Goal: Information Seeking & Learning: Learn about a topic

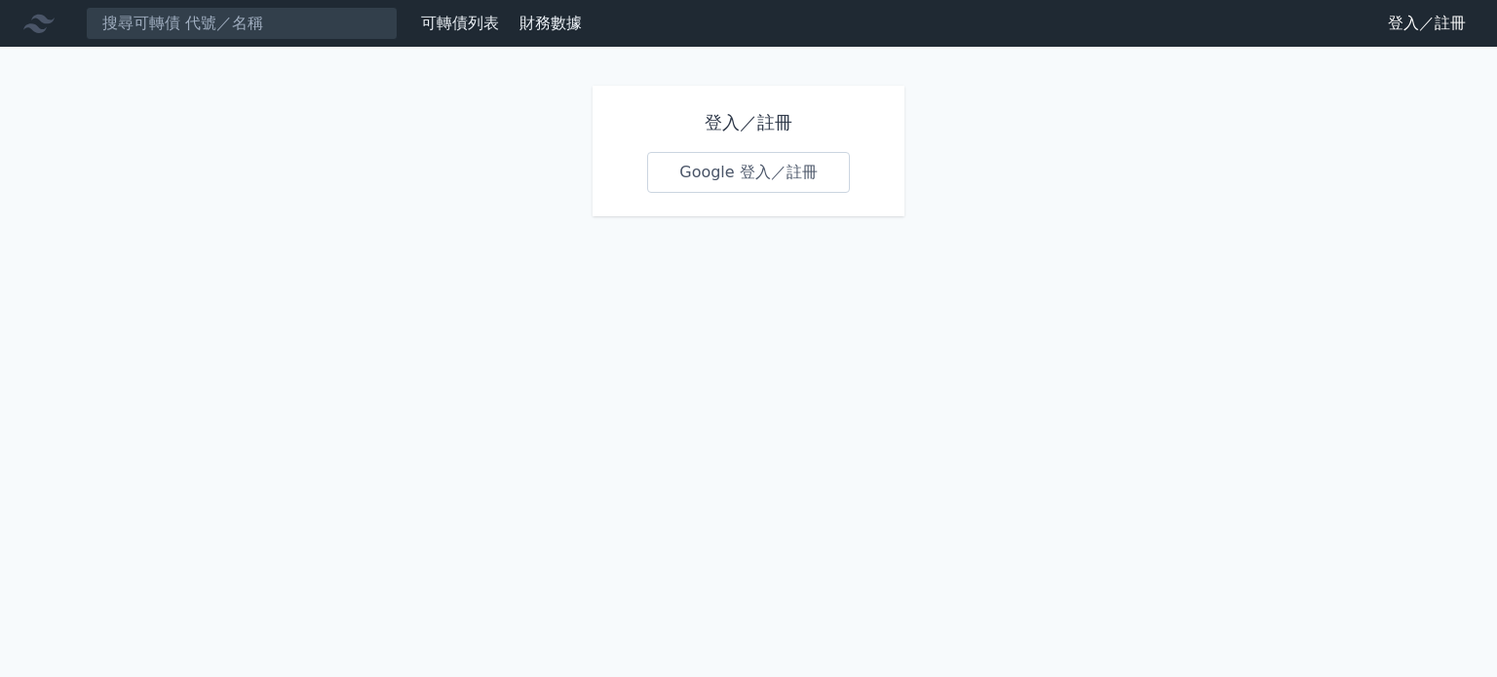
click at [699, 173] on link "Google 登入／註冊" at bounding box center [748, 172] width 203 height 41
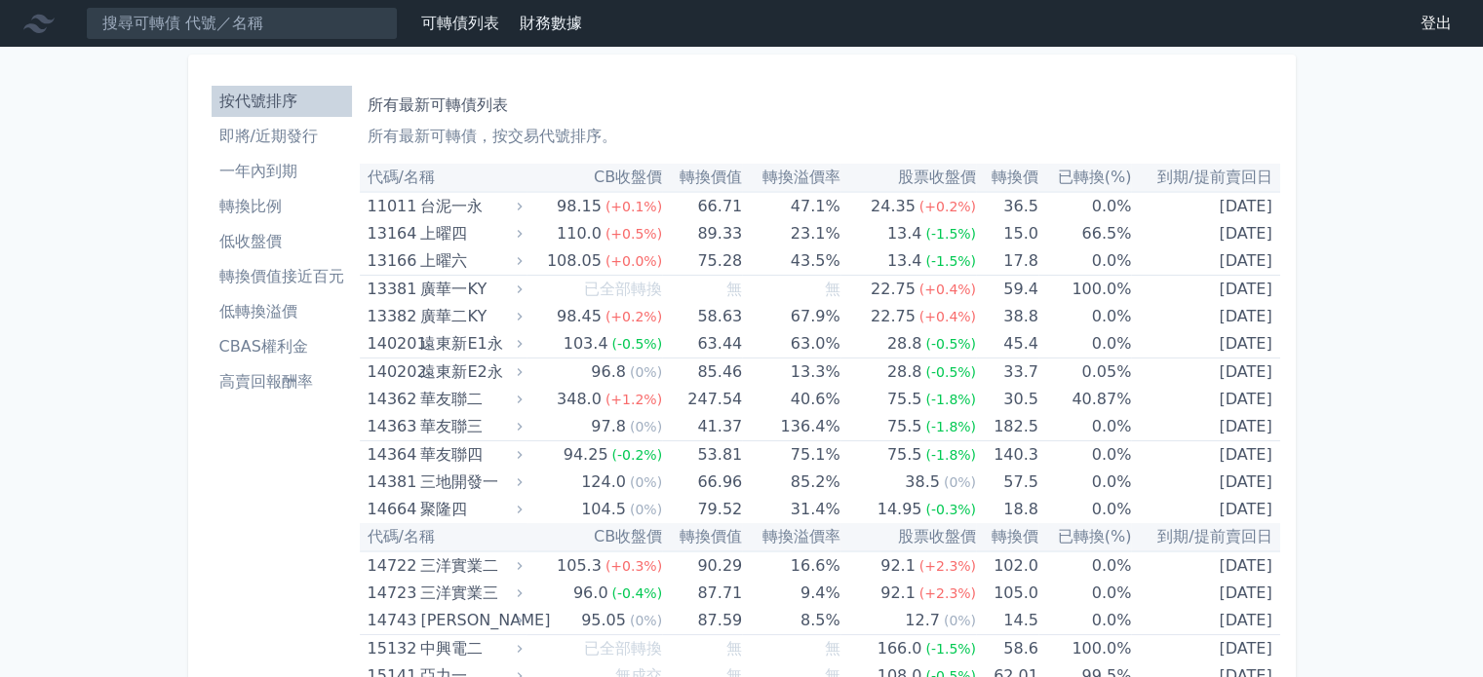
click at [290, 139] on li "即將/近期發行" at bounding box center [282, 136] width 140 height 23
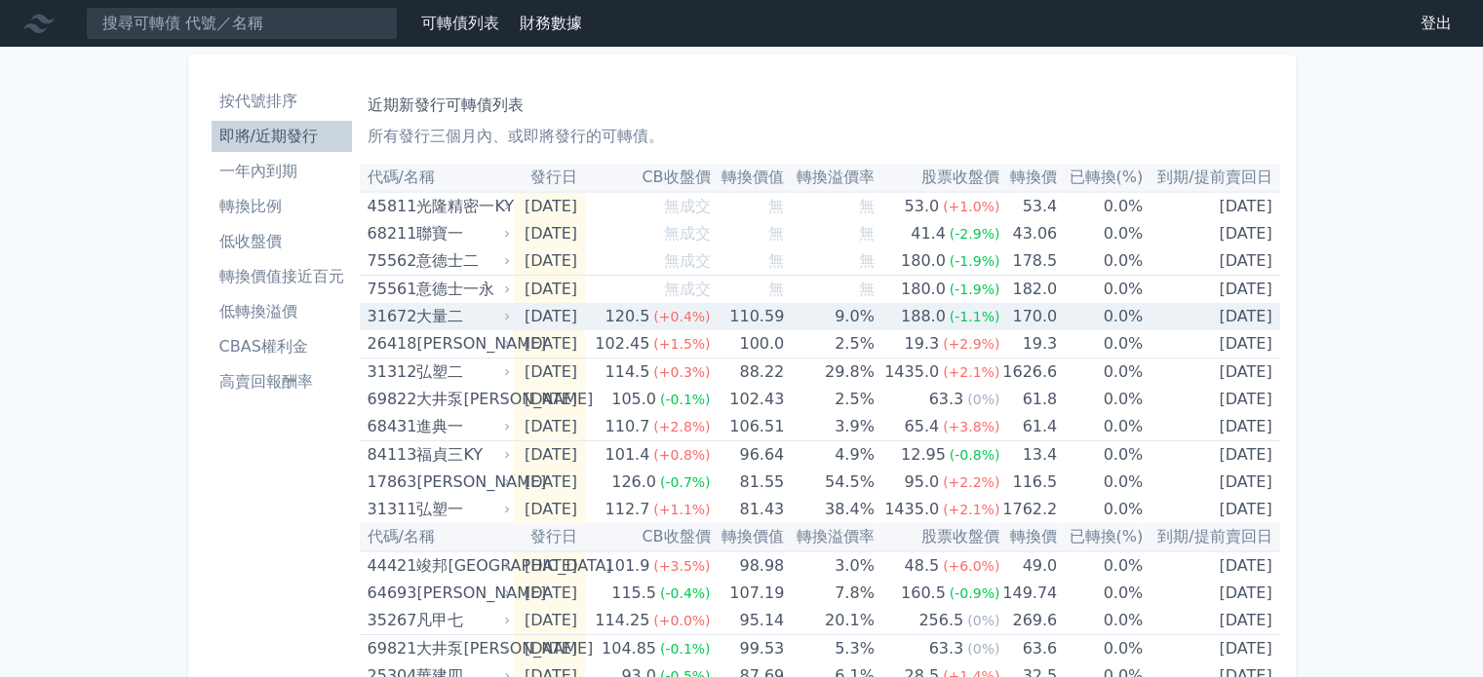
click at [514, 319] on td "[DATE]" at bounding box center [549, 316] width 72 height 27
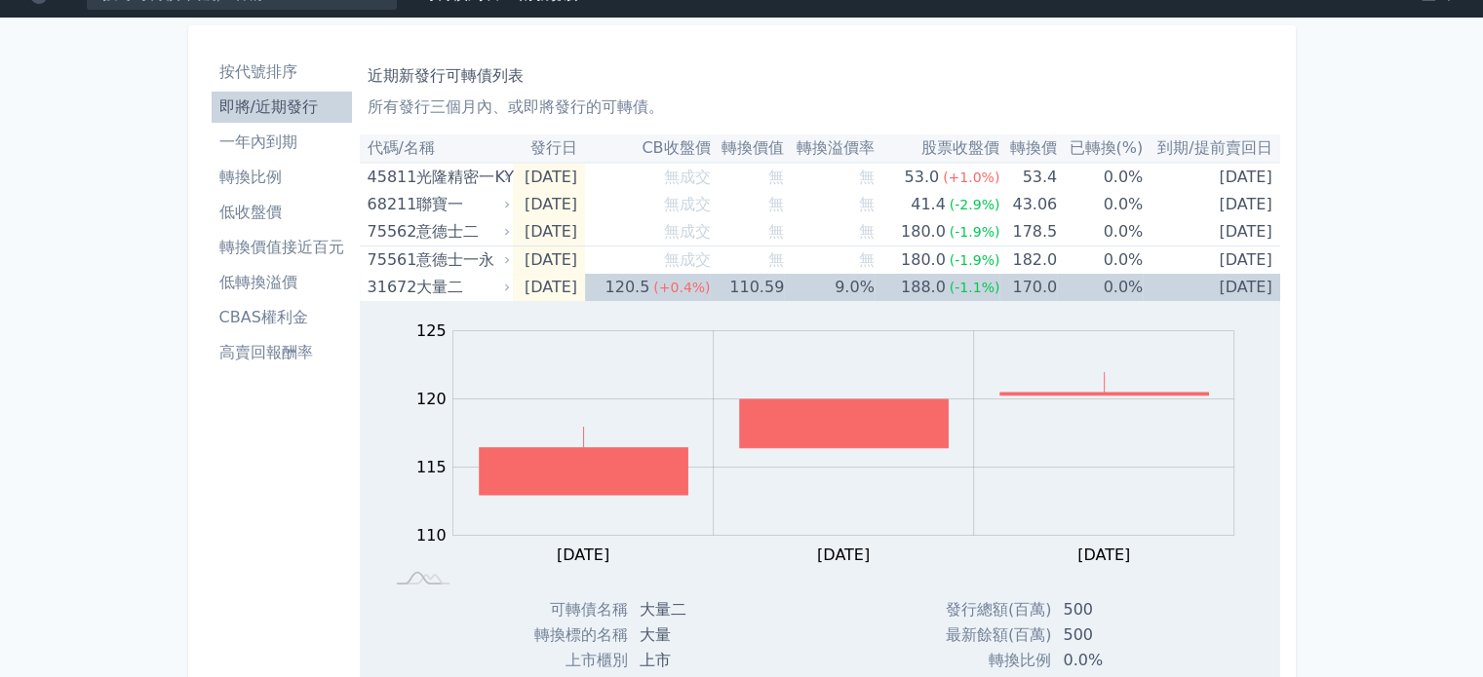
scroll to position [22, 0]
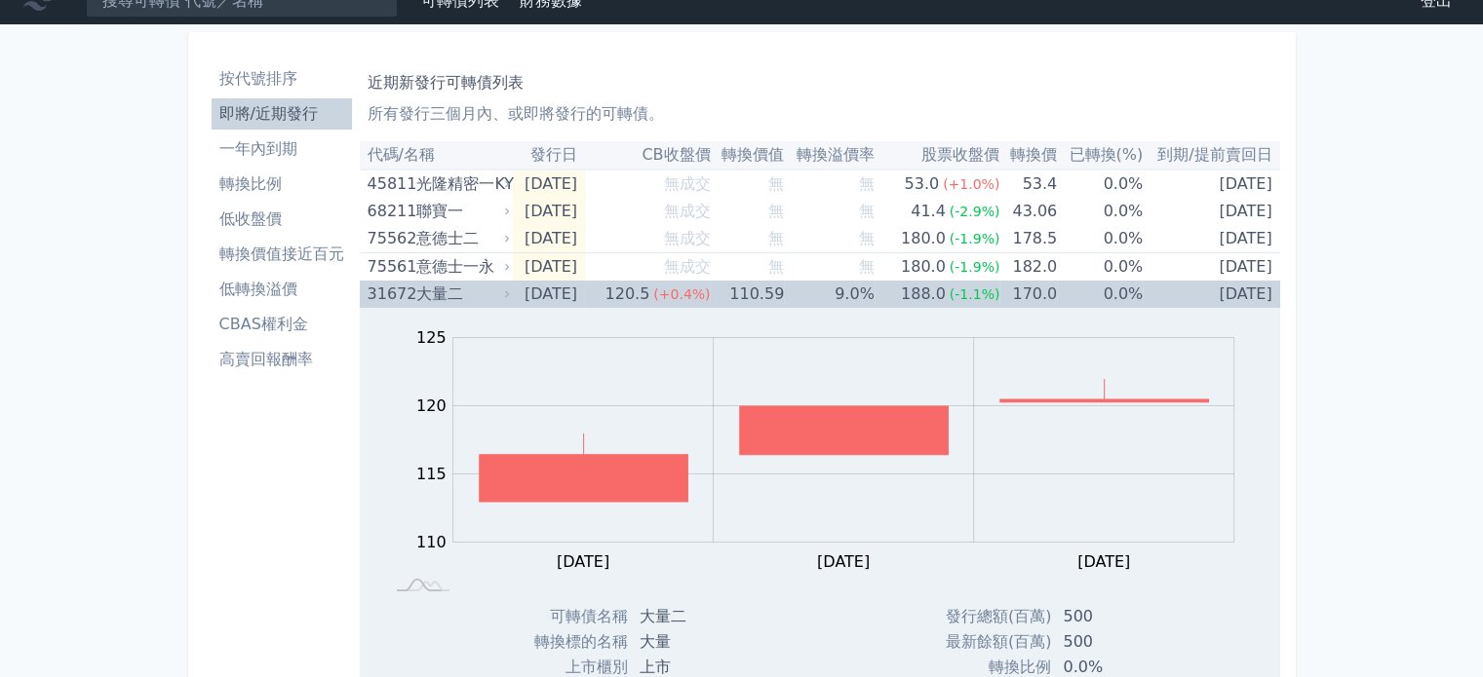
click at [490, 281] on div "大量二" at bounding box center [461, 294] width 90 height 27
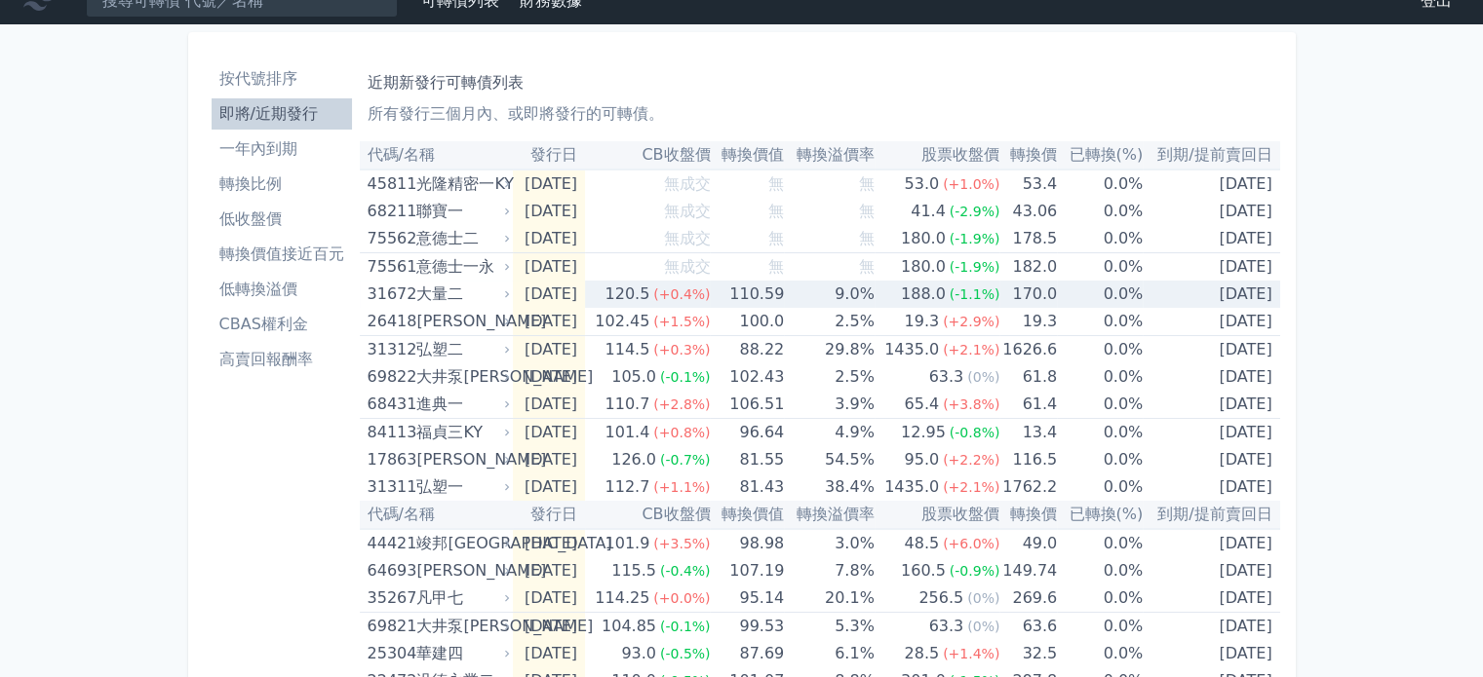
click at [772, 291] on td "110.59" at bounding box center [747, 294] width 74 height 27
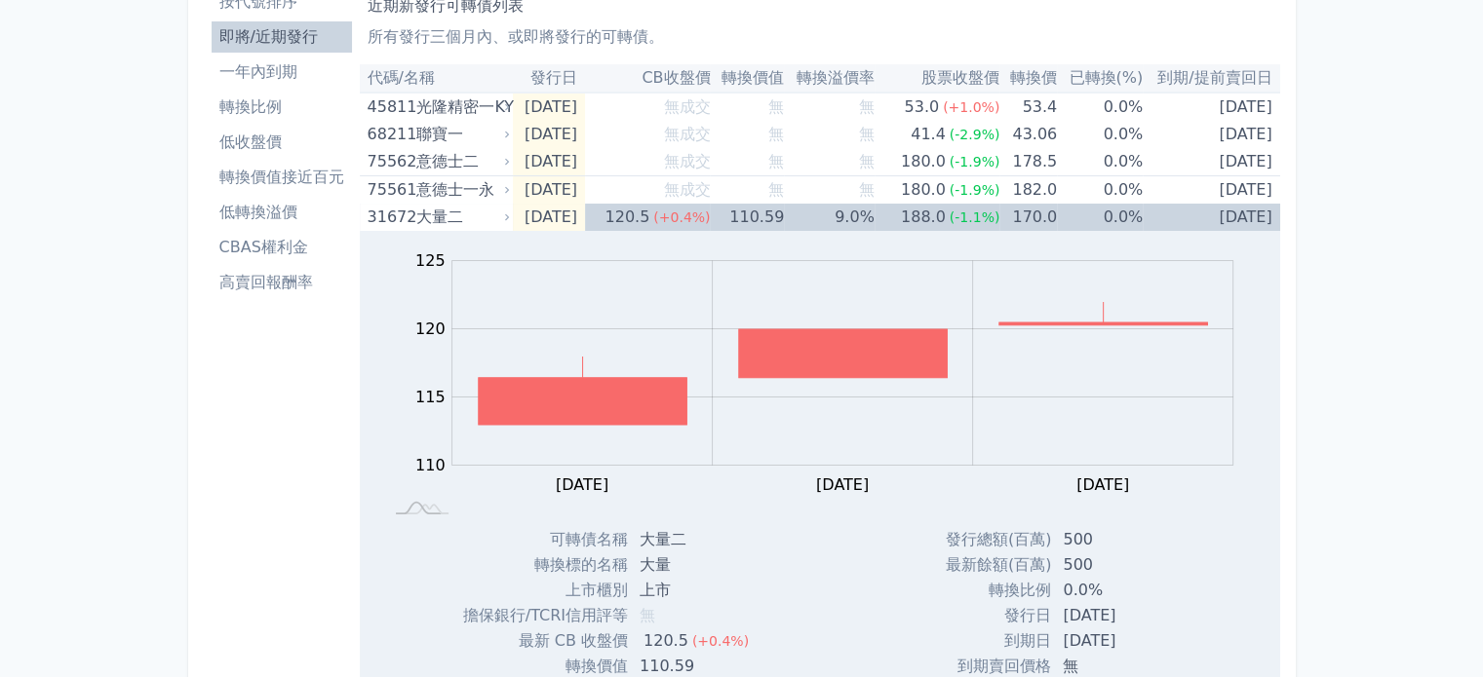
scroll to position [0, 0]
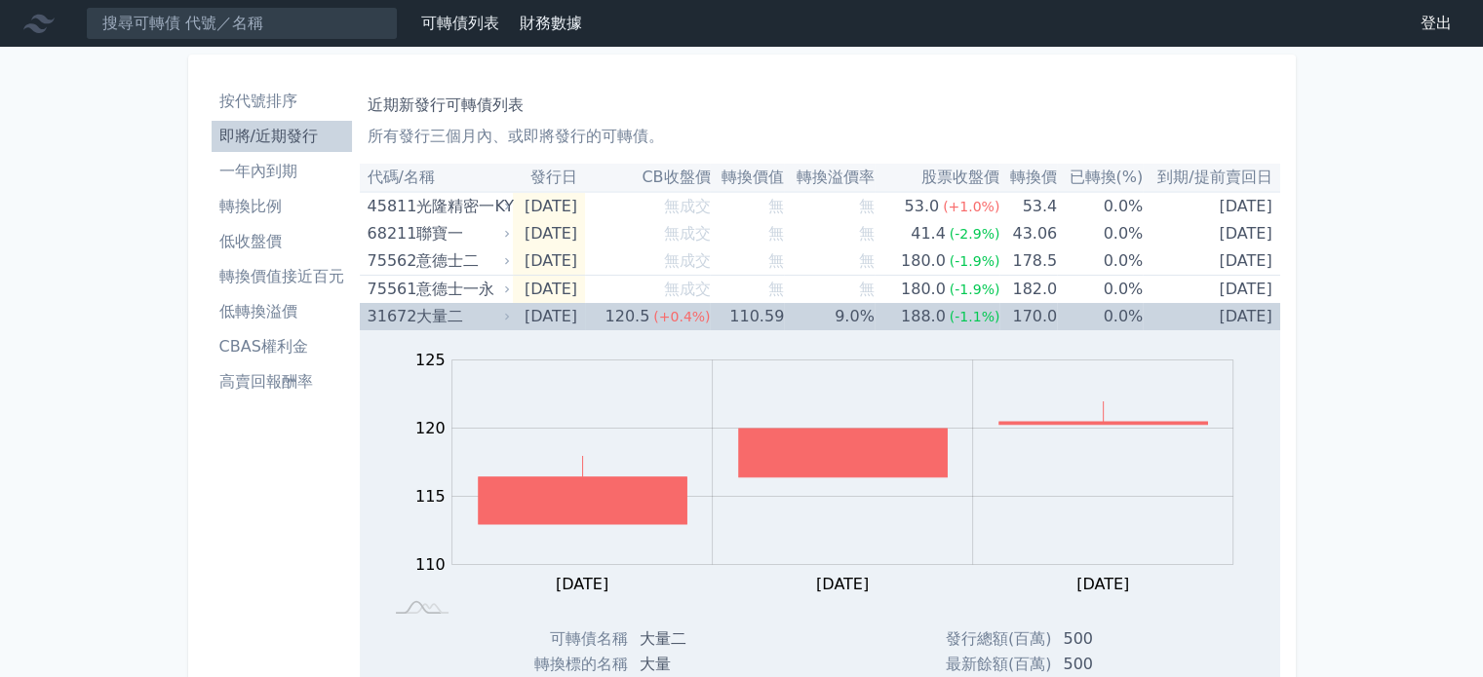
click at [483, 317] on div "大量二" at bounding box center [461, 316] width 90 height 27
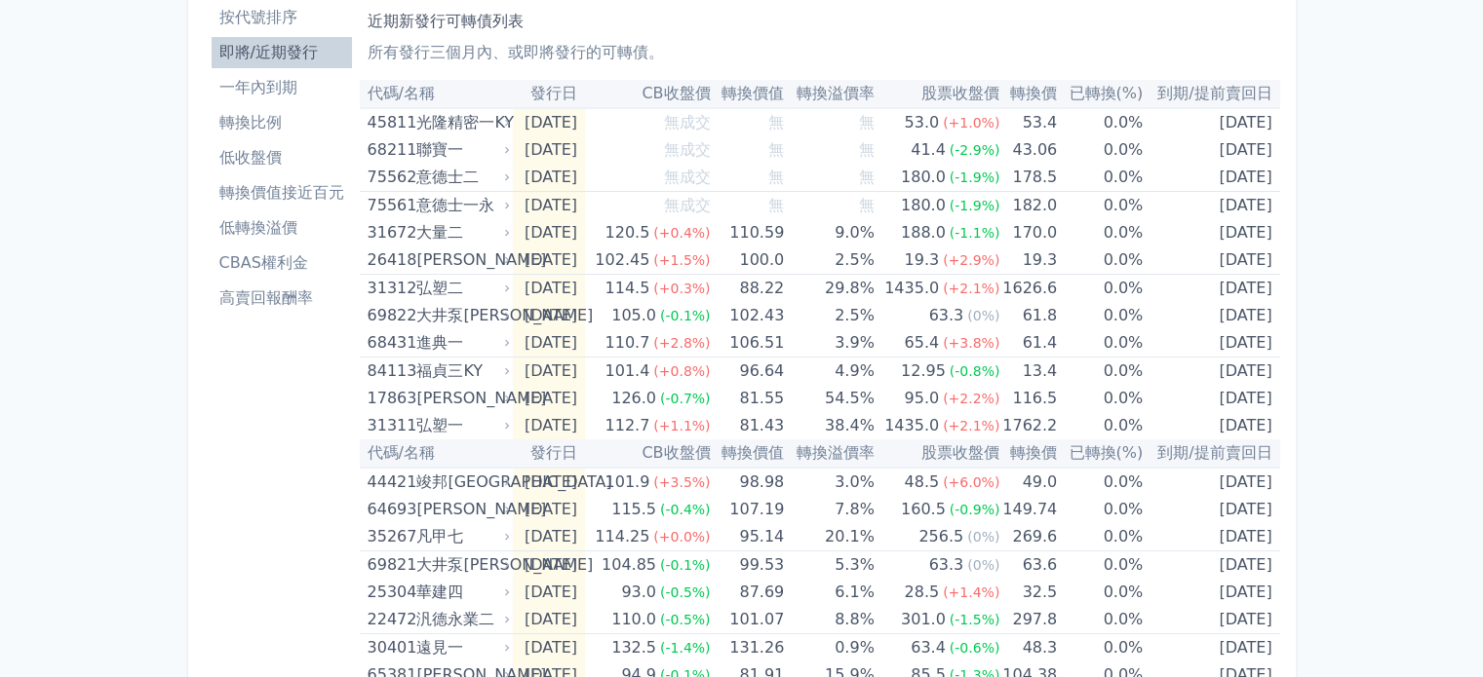
scroll to position [94, 0]
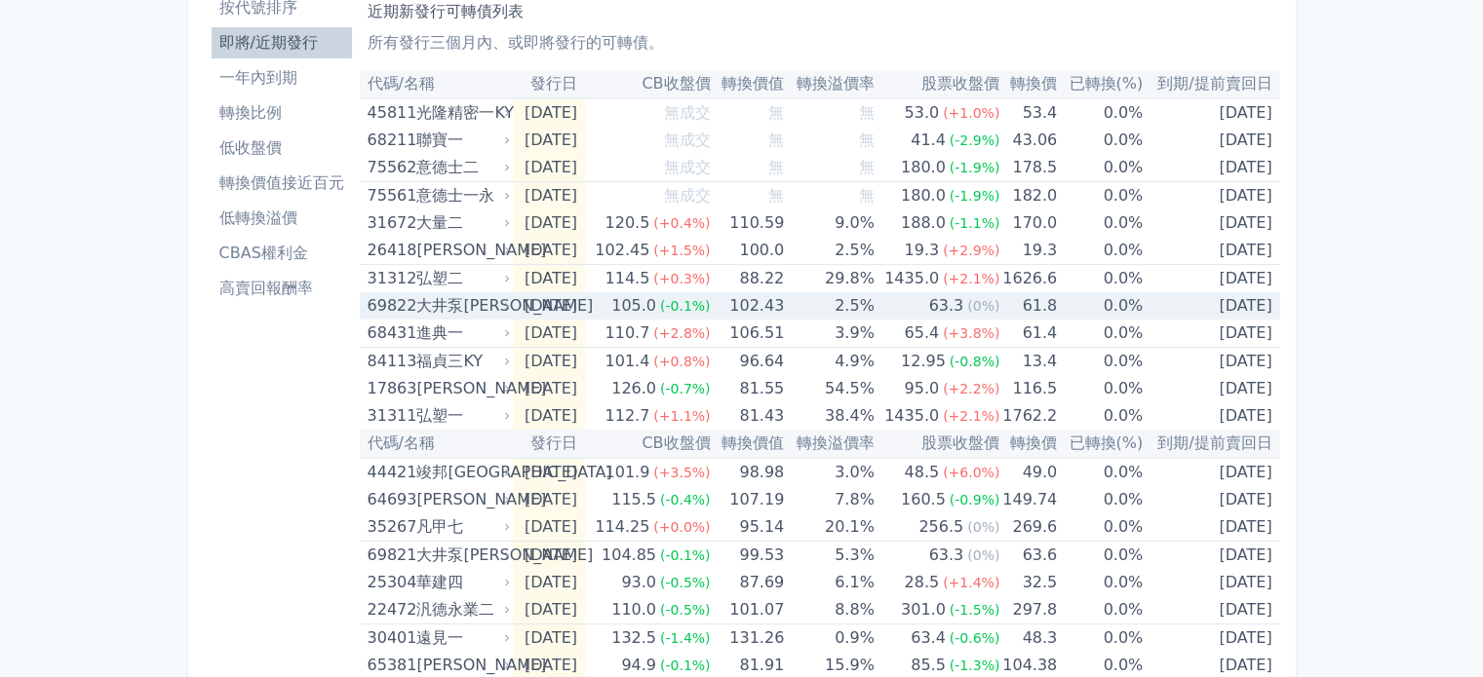
click at [486, 307] on div "大井泵[PERSON_NAME]" at bounding box center [461, 305] width 90 height 27
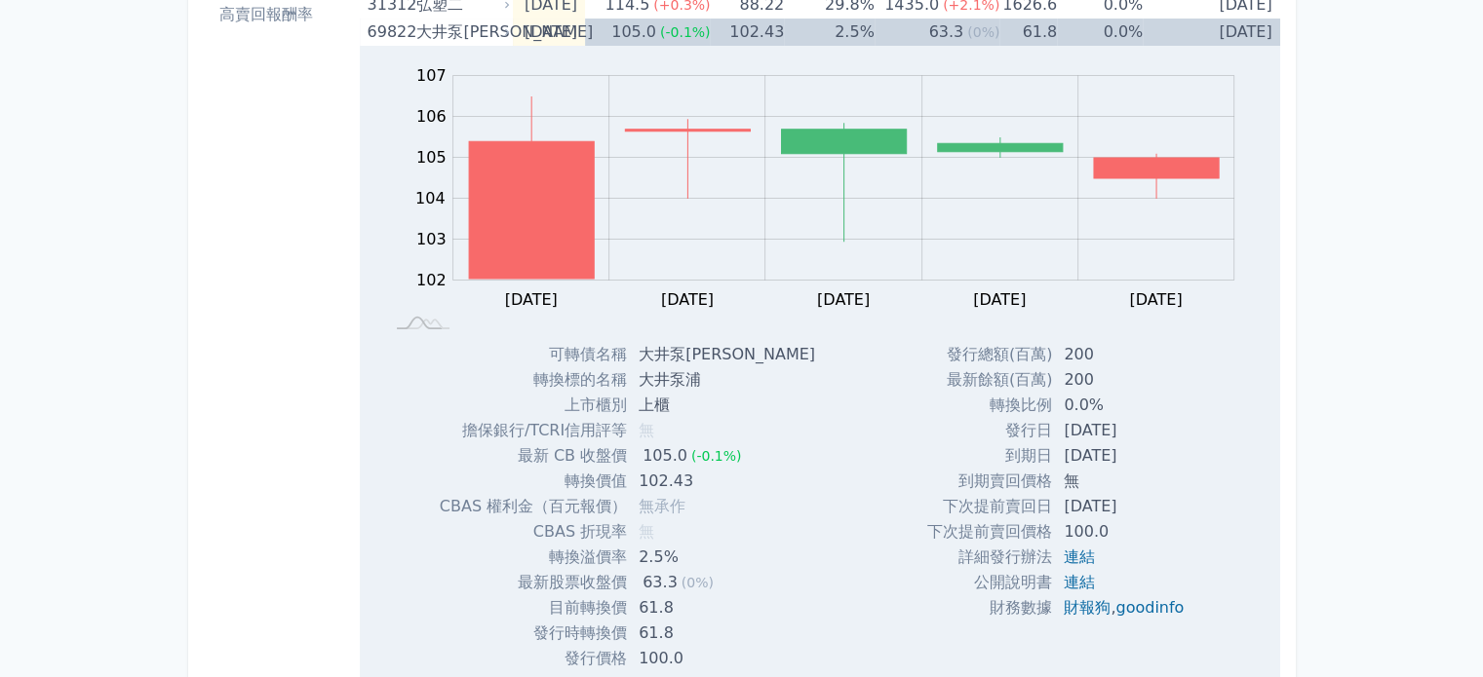
scroll to position [250, 0]
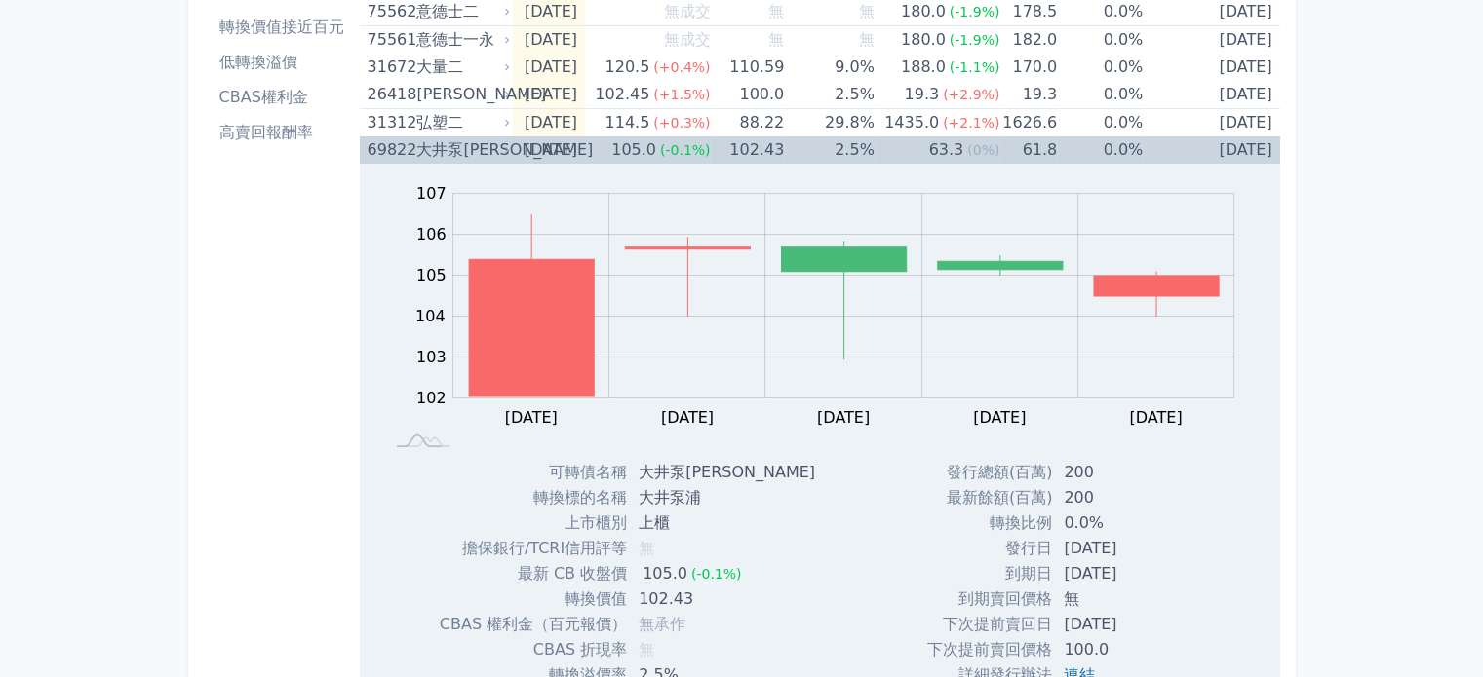
click at [524, 151] on td "[DATE]" at bounding box center [549, 149] width 72 height 27
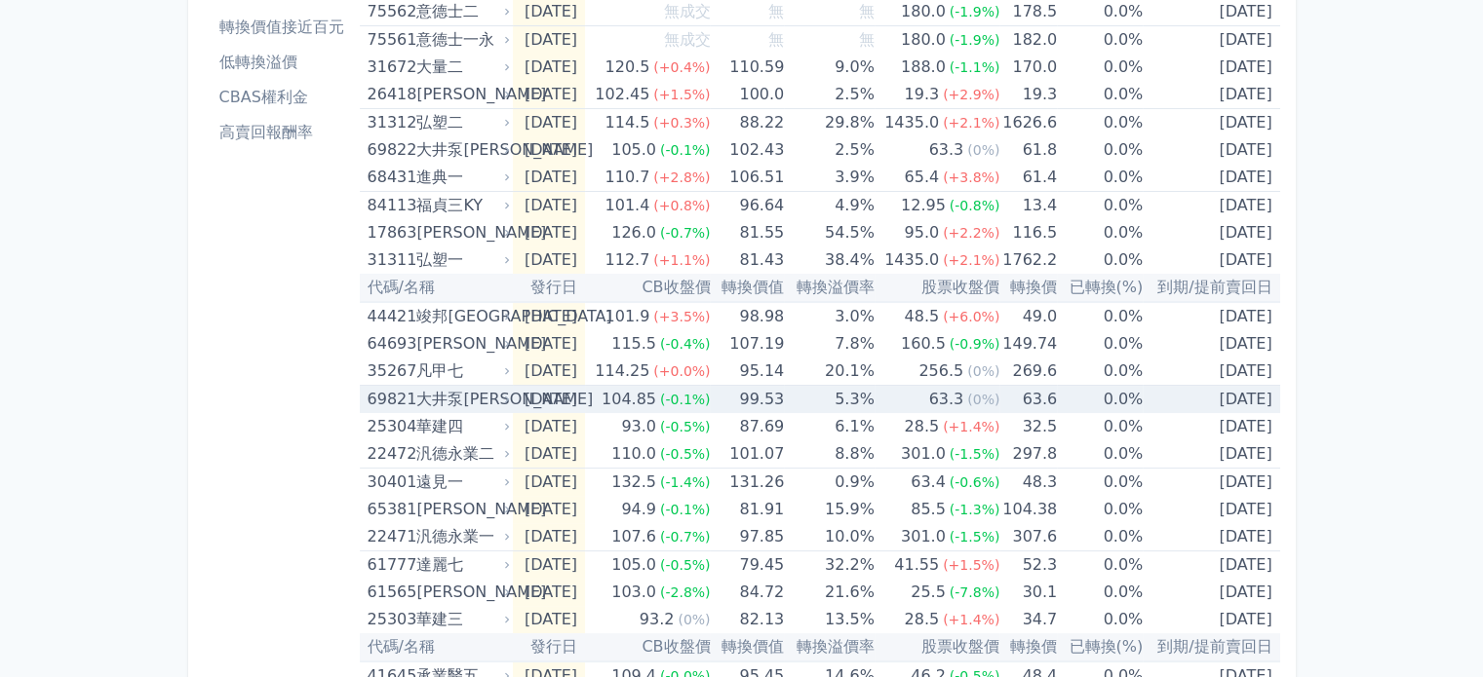
click at [486, 401] on div "大井泵[PERSON_NAME]" at bounding box center [461, 399] width 90 height 27
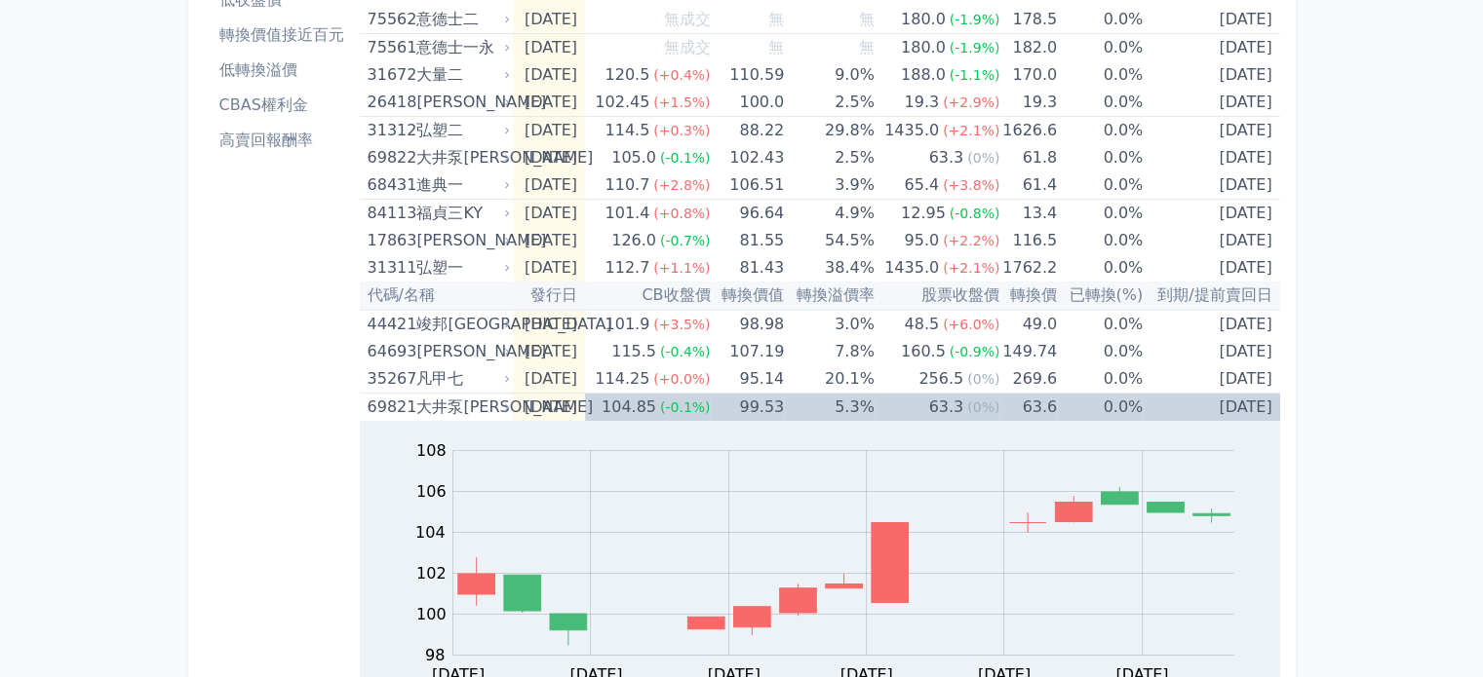
scroll to position [228, 0]
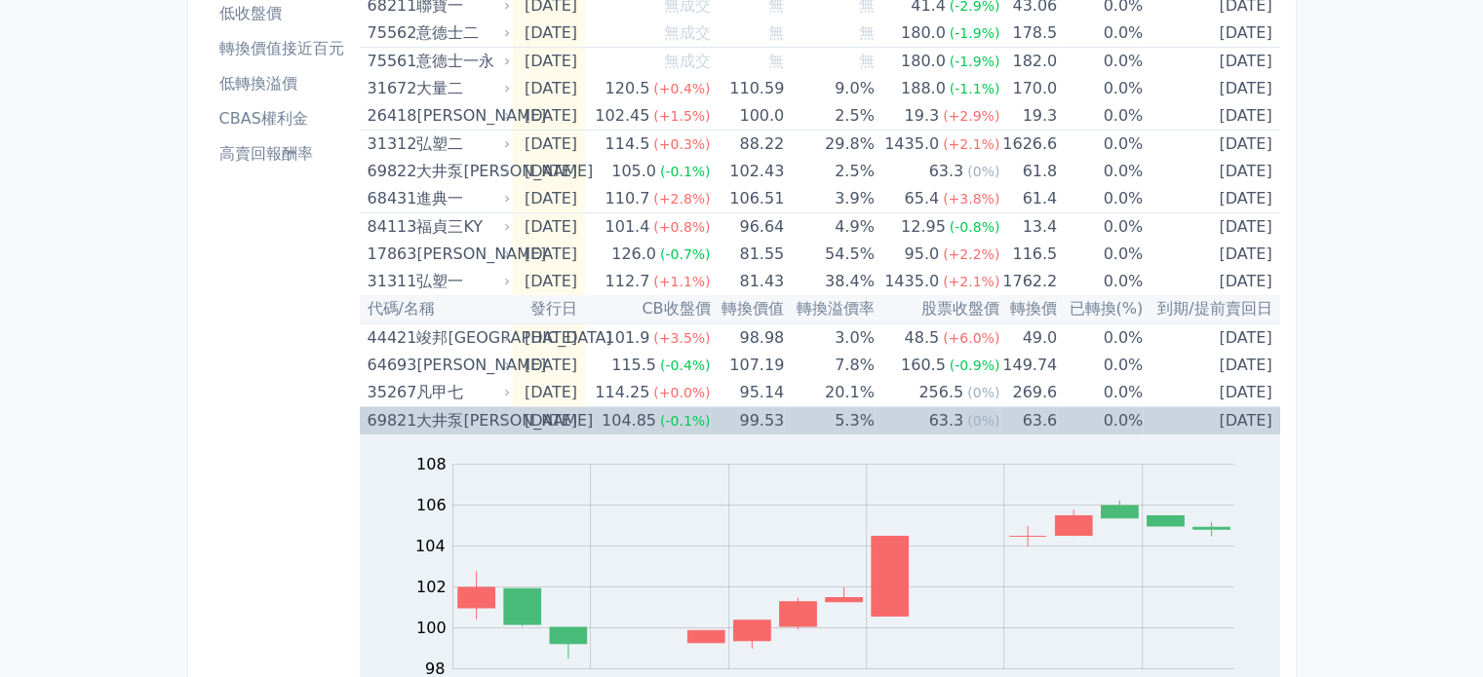
click at [488, 423] on div "大井泵[PERSON_NAME]" at bounding box center [461, 420] width 90 height 27
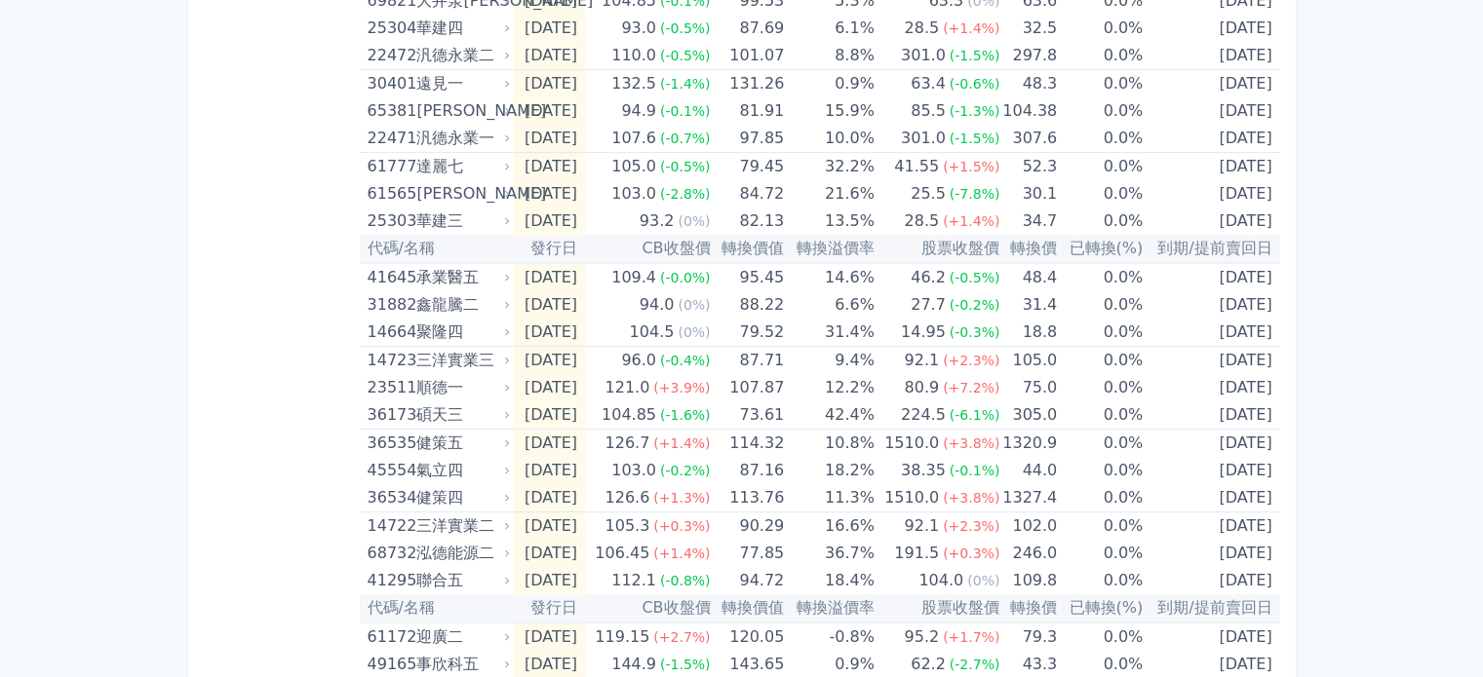
scroll to position [676, 0]
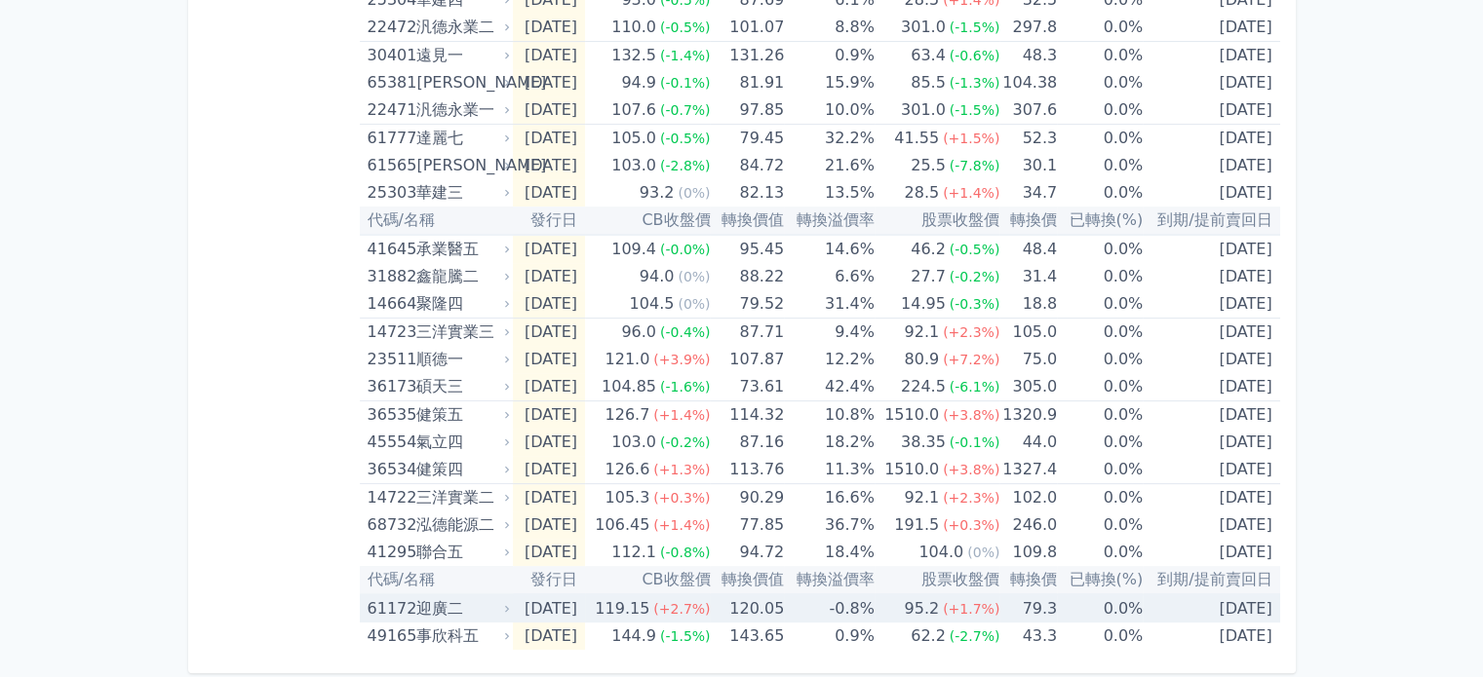
click at [1013, 600] on td "79.3" at bounding box center [1028, 609] width 58 height 28
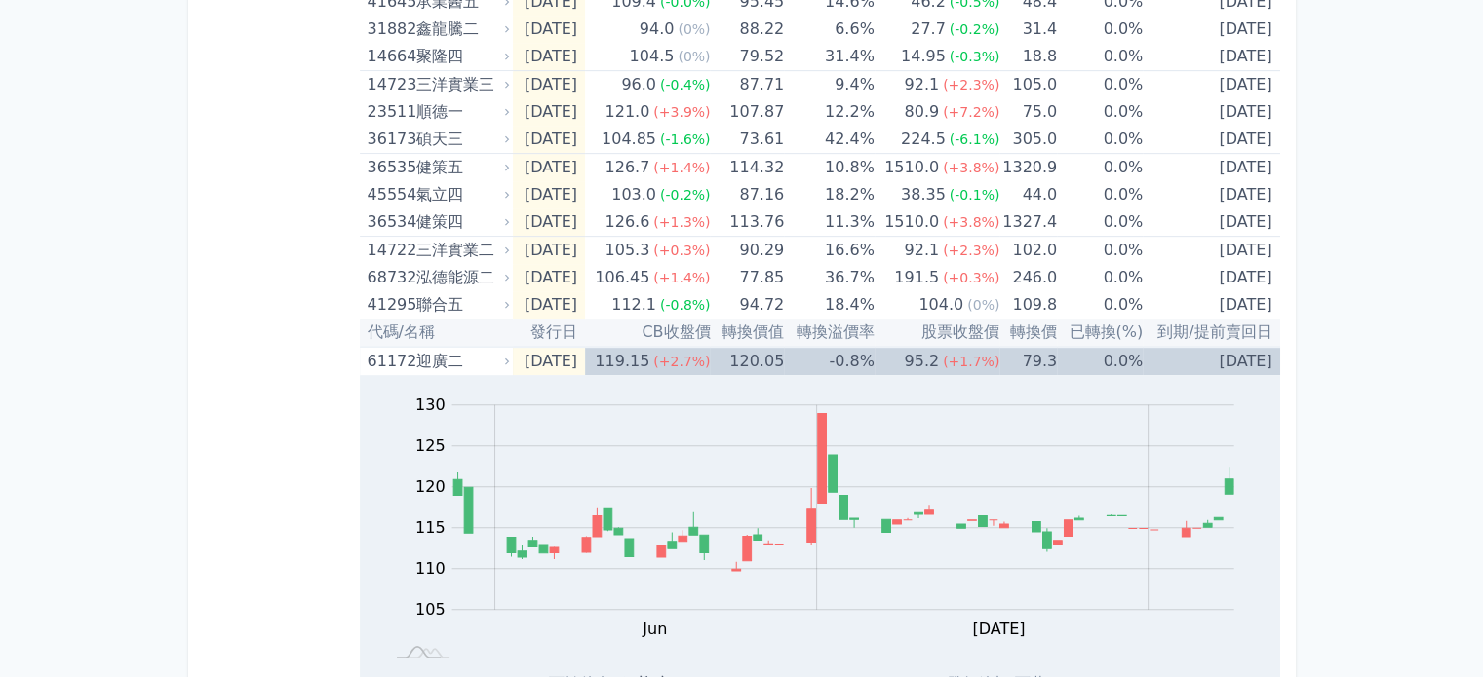
scroll to position [921, 0]
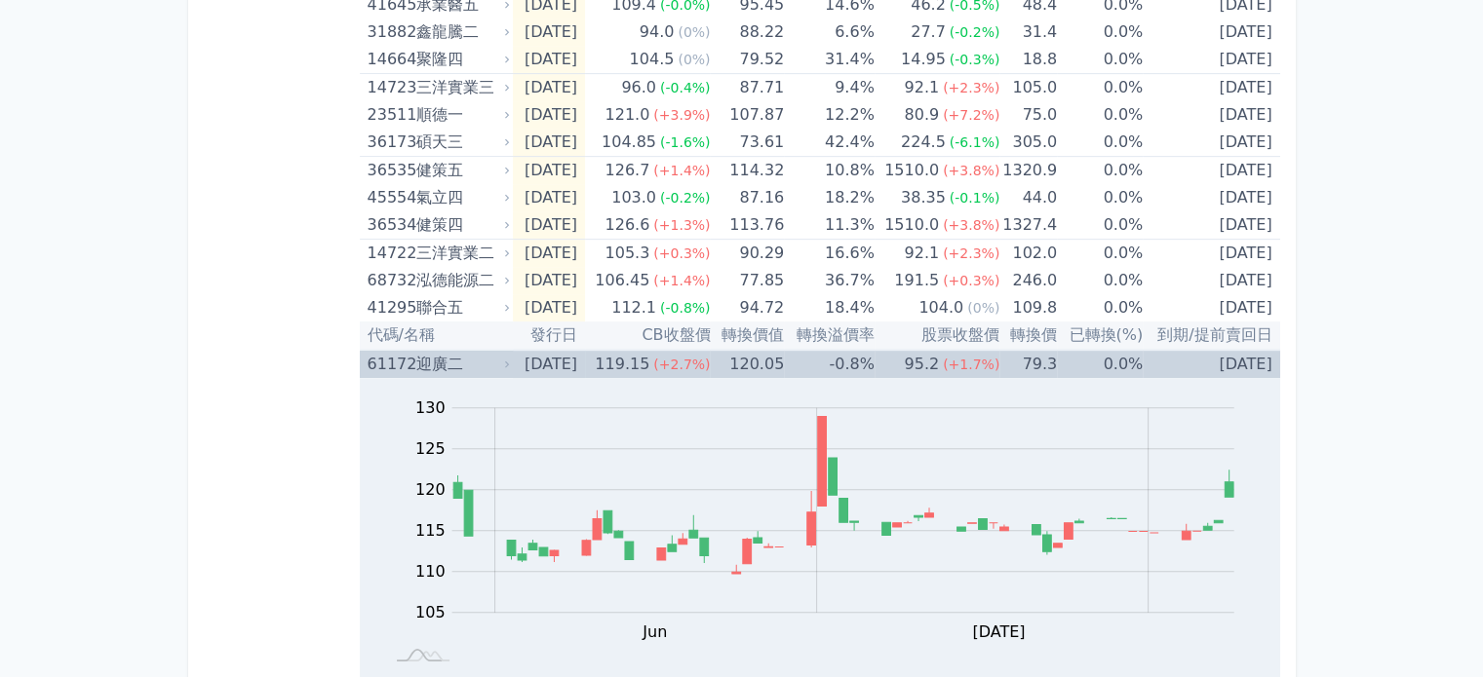
click at [474, 363] on div "迎廣二" at bounding box center [461, 364] width 90 height 27
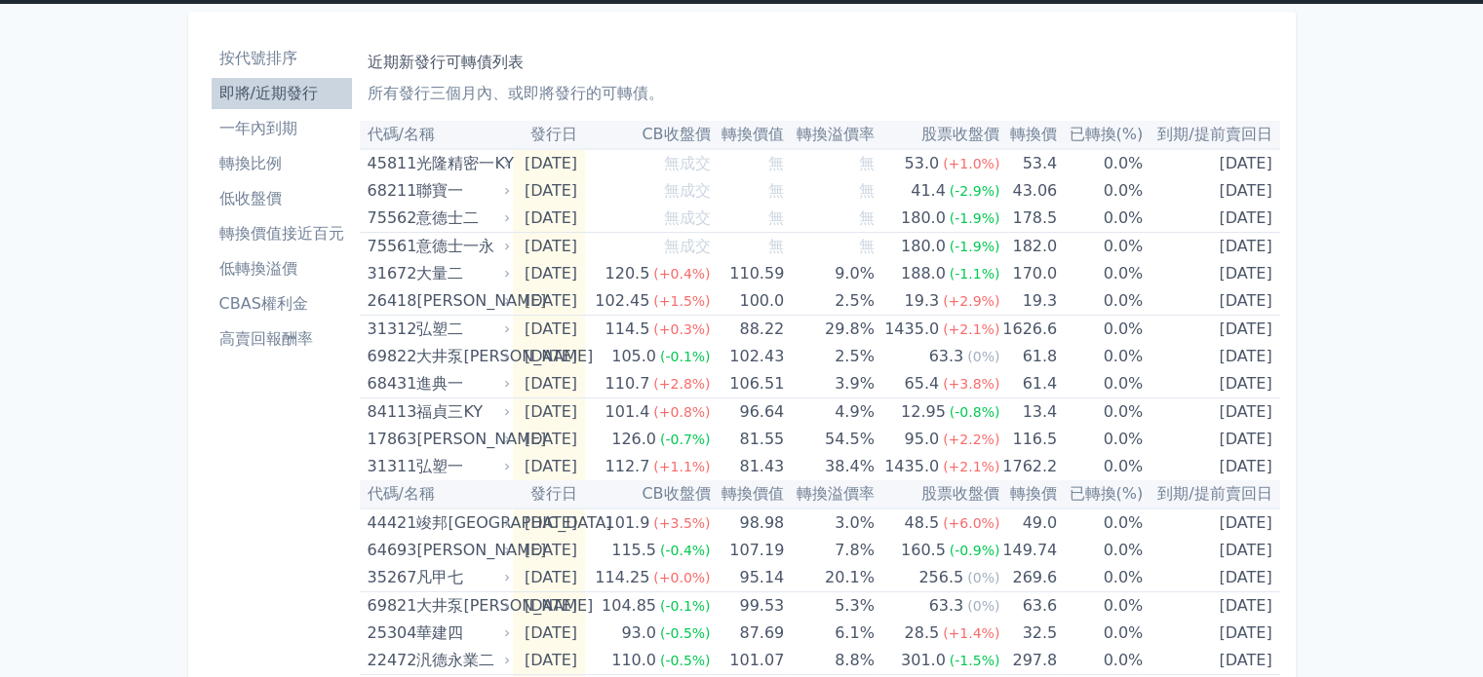
scroll to position [0, 0]
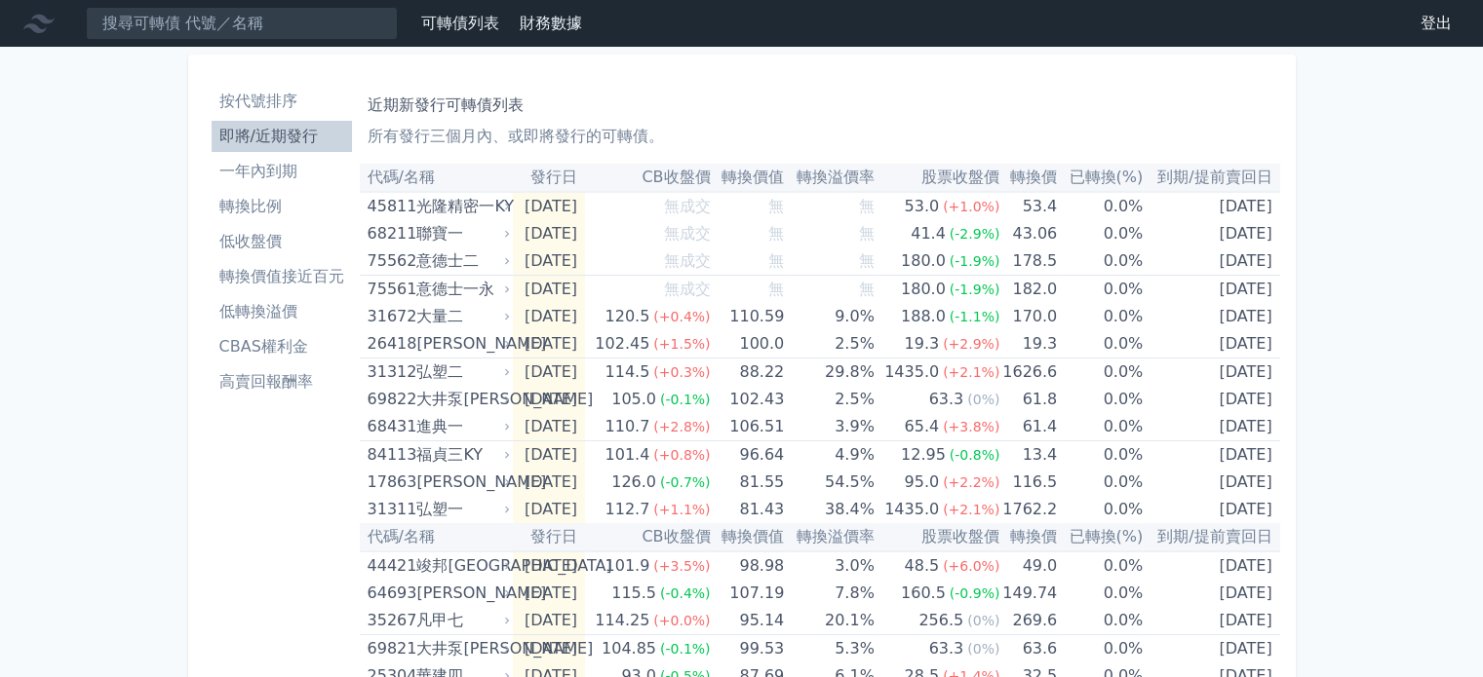
click at [281, 103] on li "按代號排序" at bounding box center [282, 101] width 140 height 23
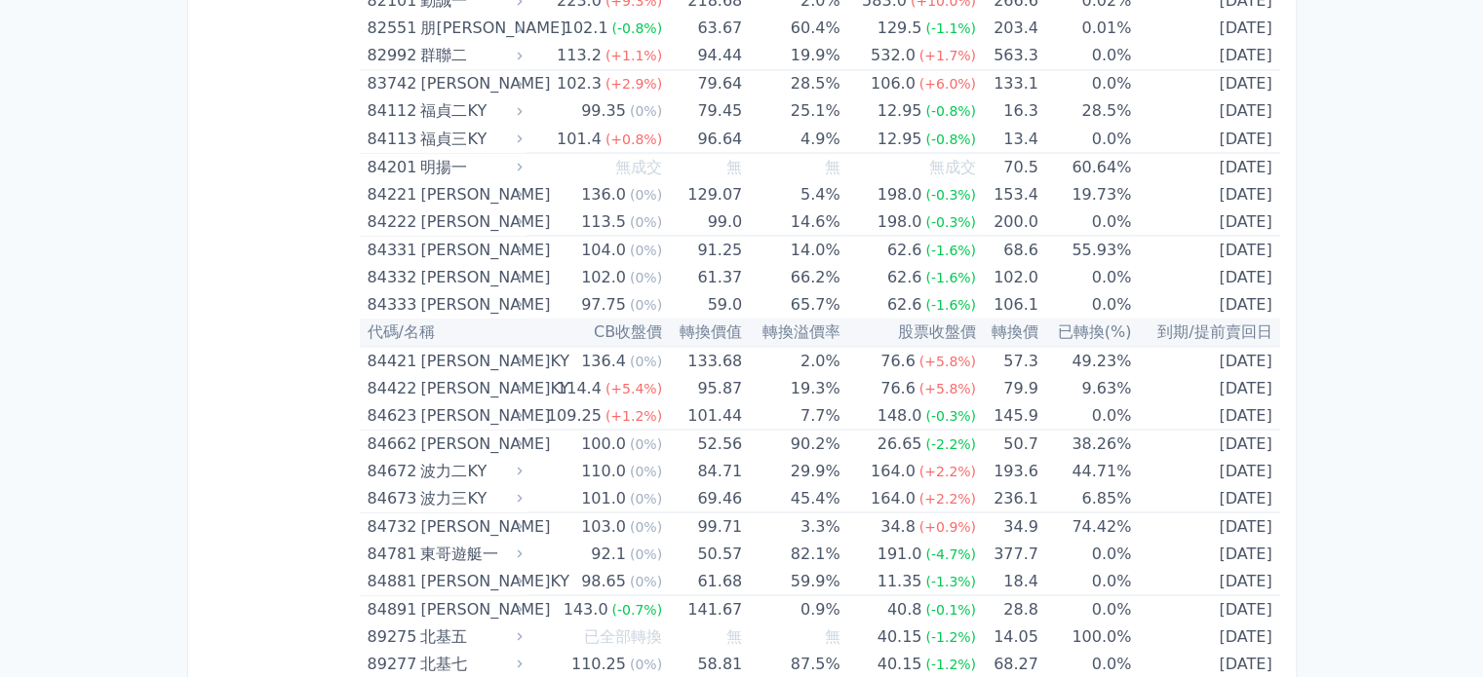
scroll to position [10730, 0]
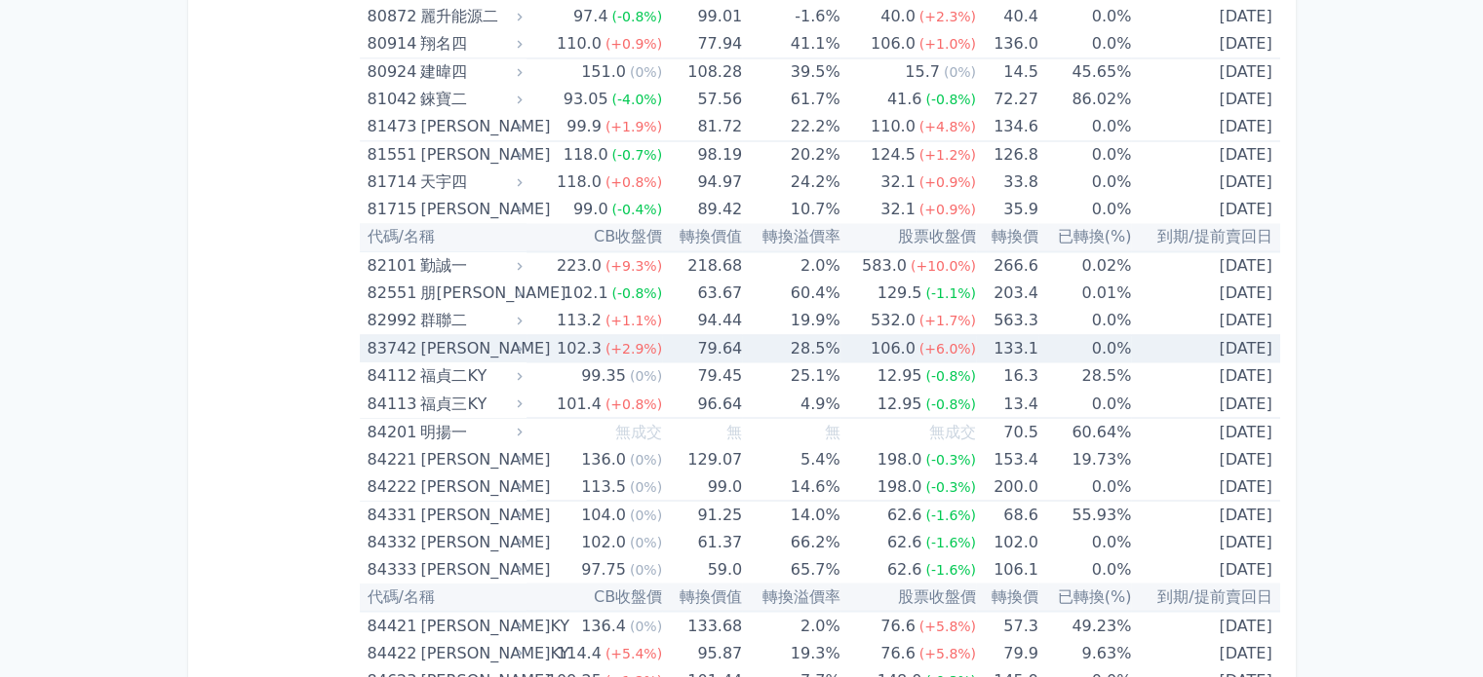
click at [507, 335] on div "[PERSON_NAME]" at bounding box center [468, 348] width 97 height 27
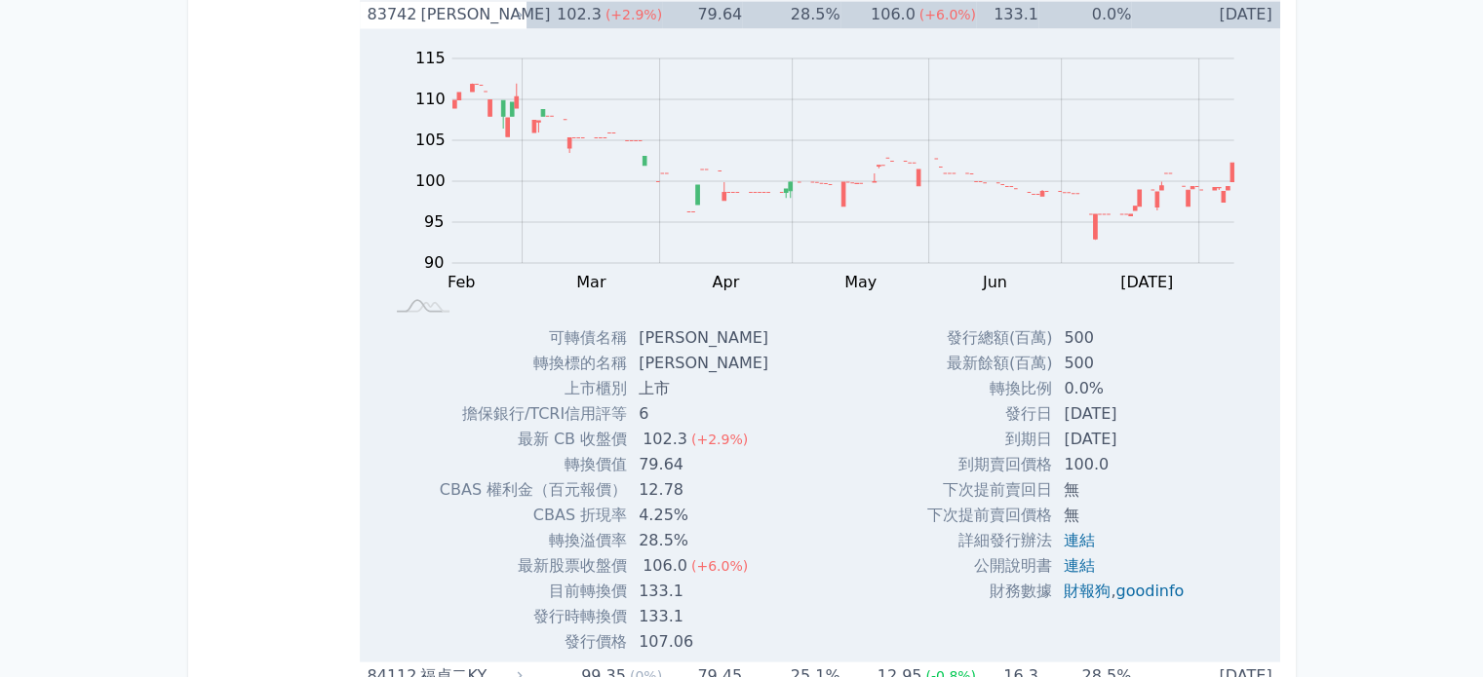
scroll to position [10645, 0]
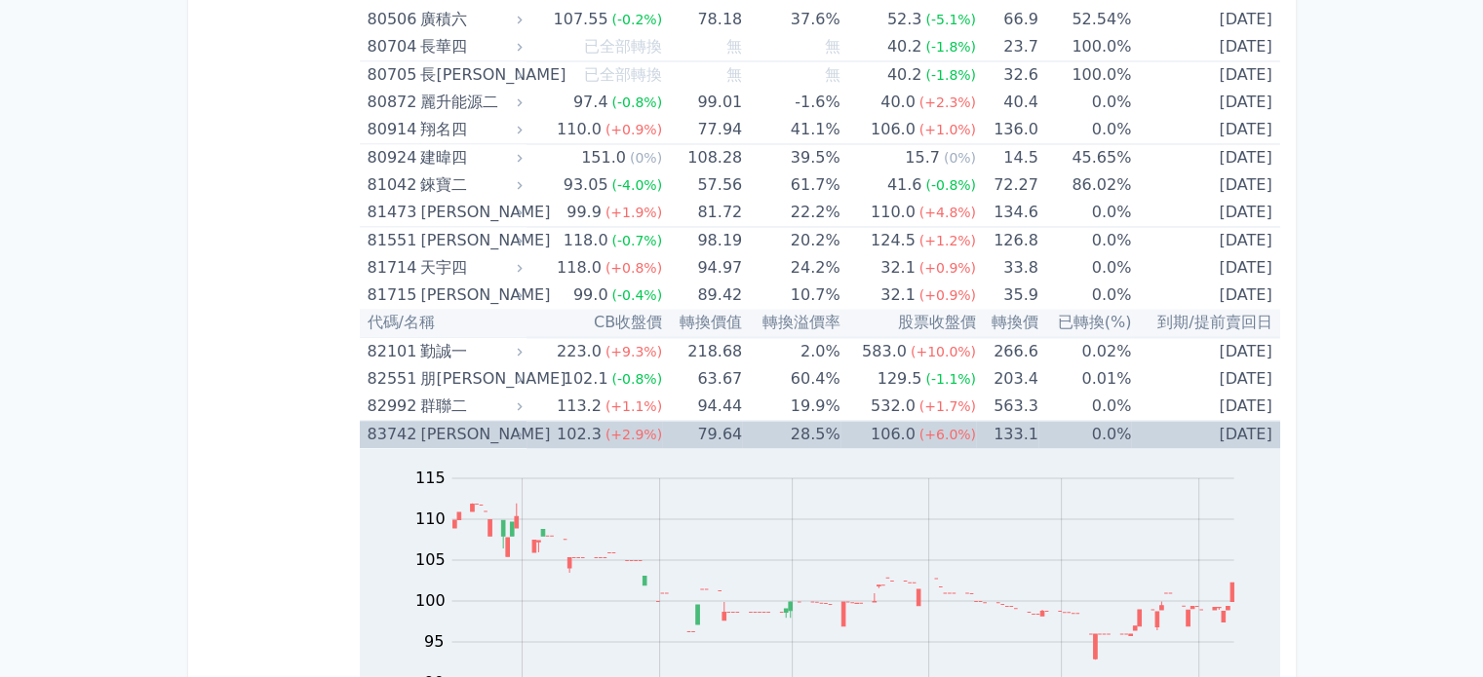
click at [499, 421] on div "[PERSON_NAME]" at bounding box center [468, 434] width 97 height 27
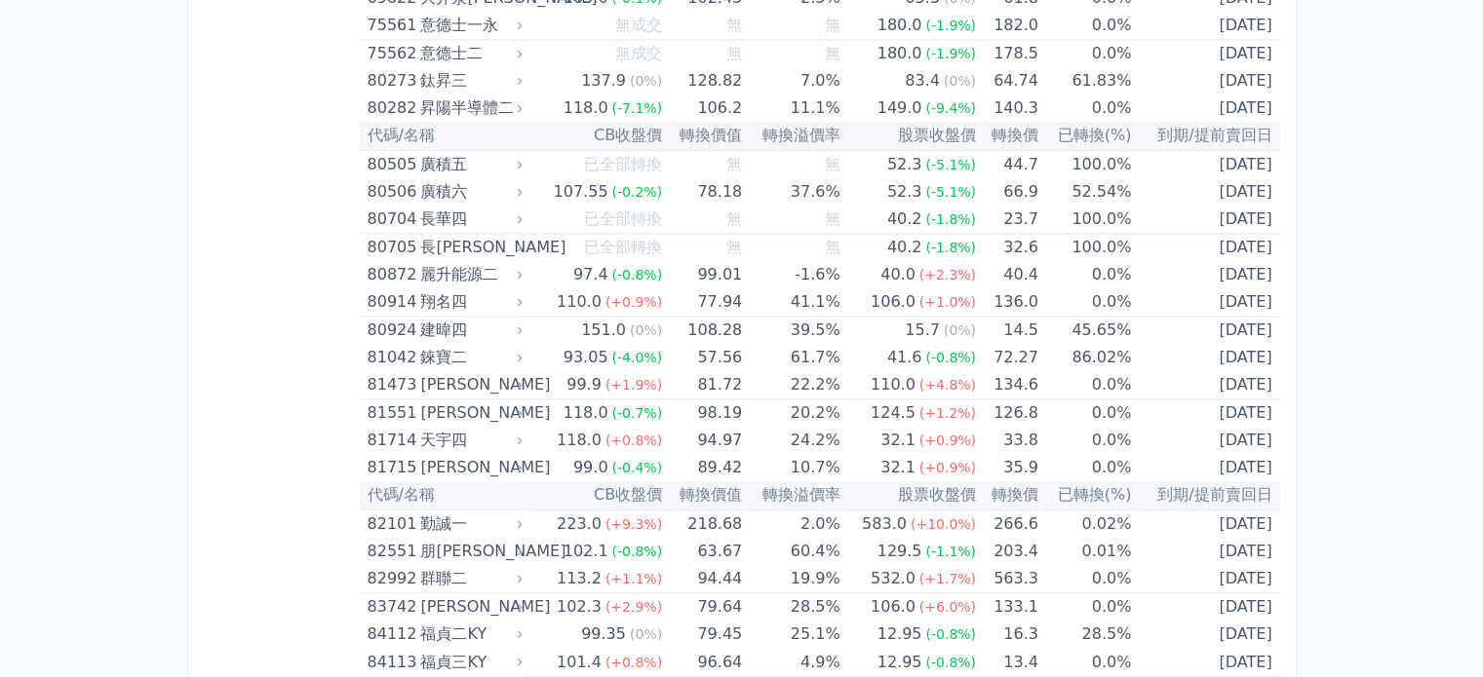
scroll to position [10456, 0]
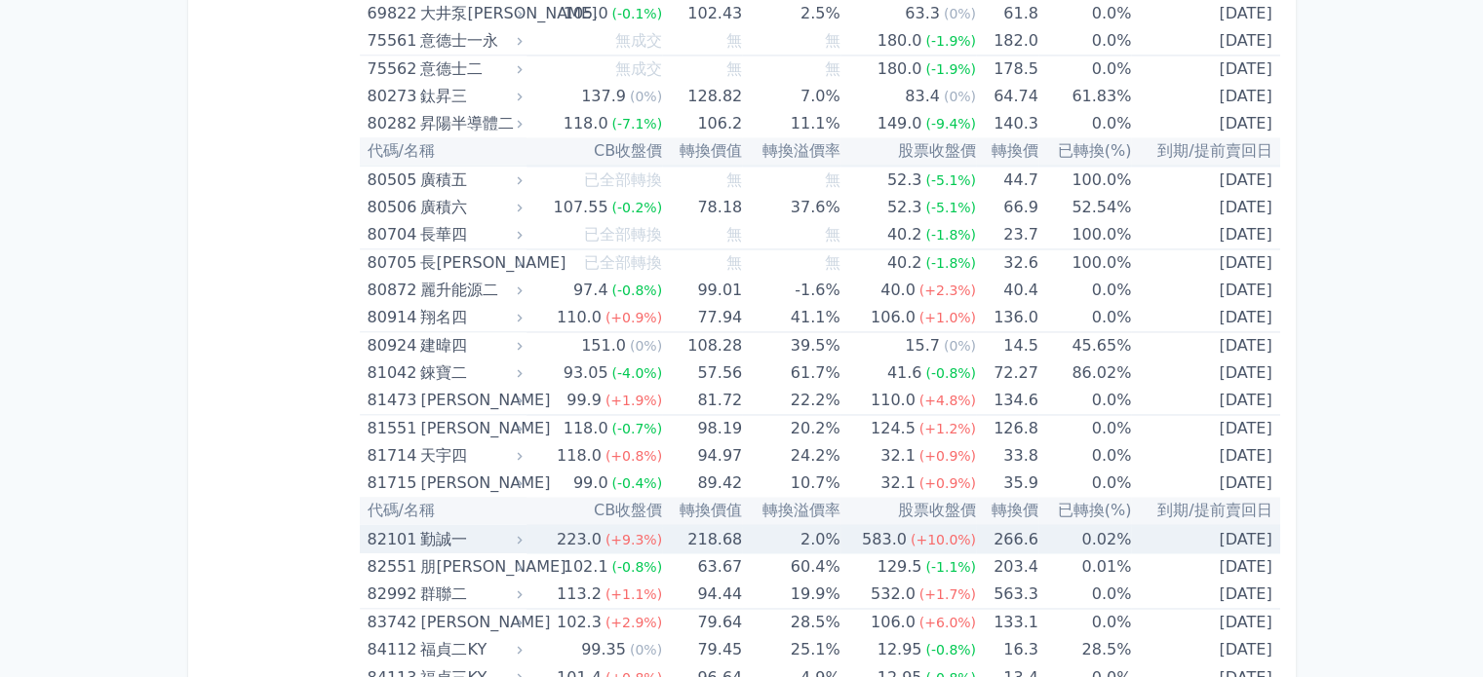
click at [554, 525] on td "223.0 (+9.3%)" at bounding box center [593, 539] width 135 height 28
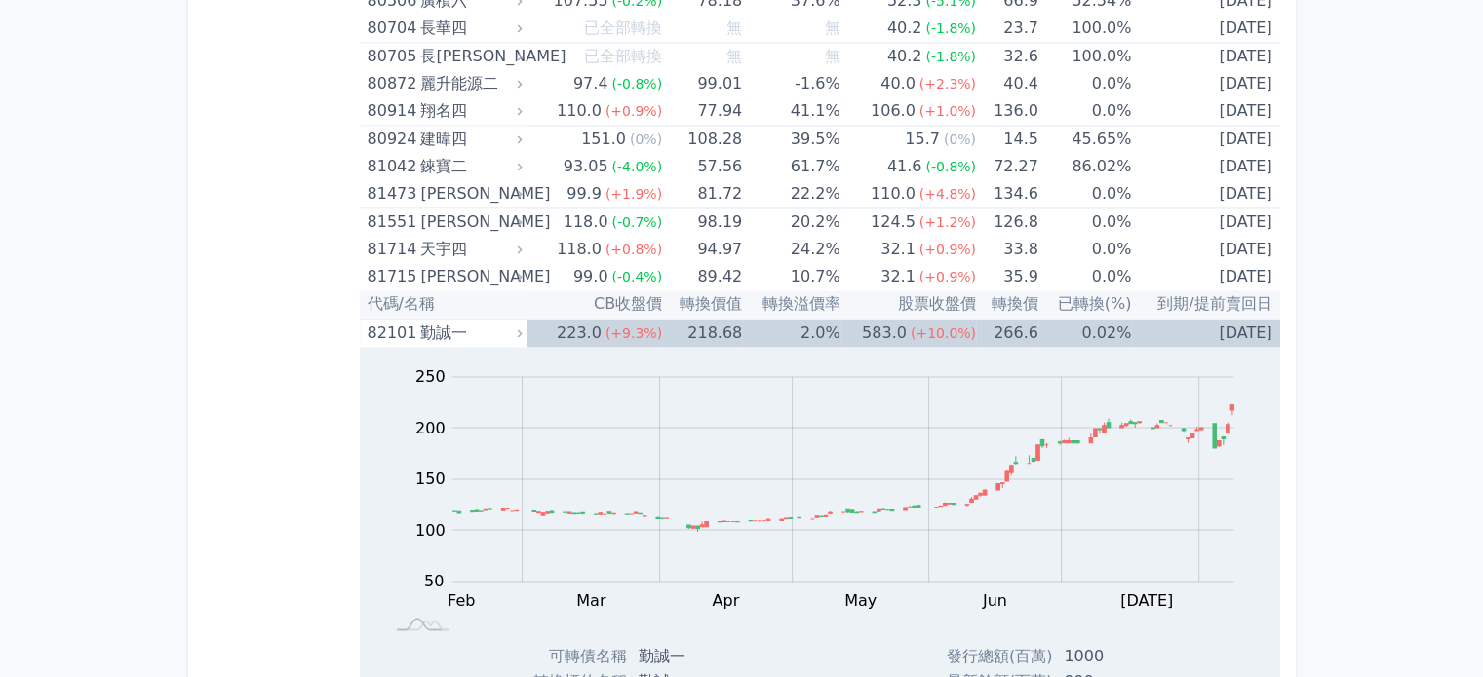
scroll to position [10648, 0]
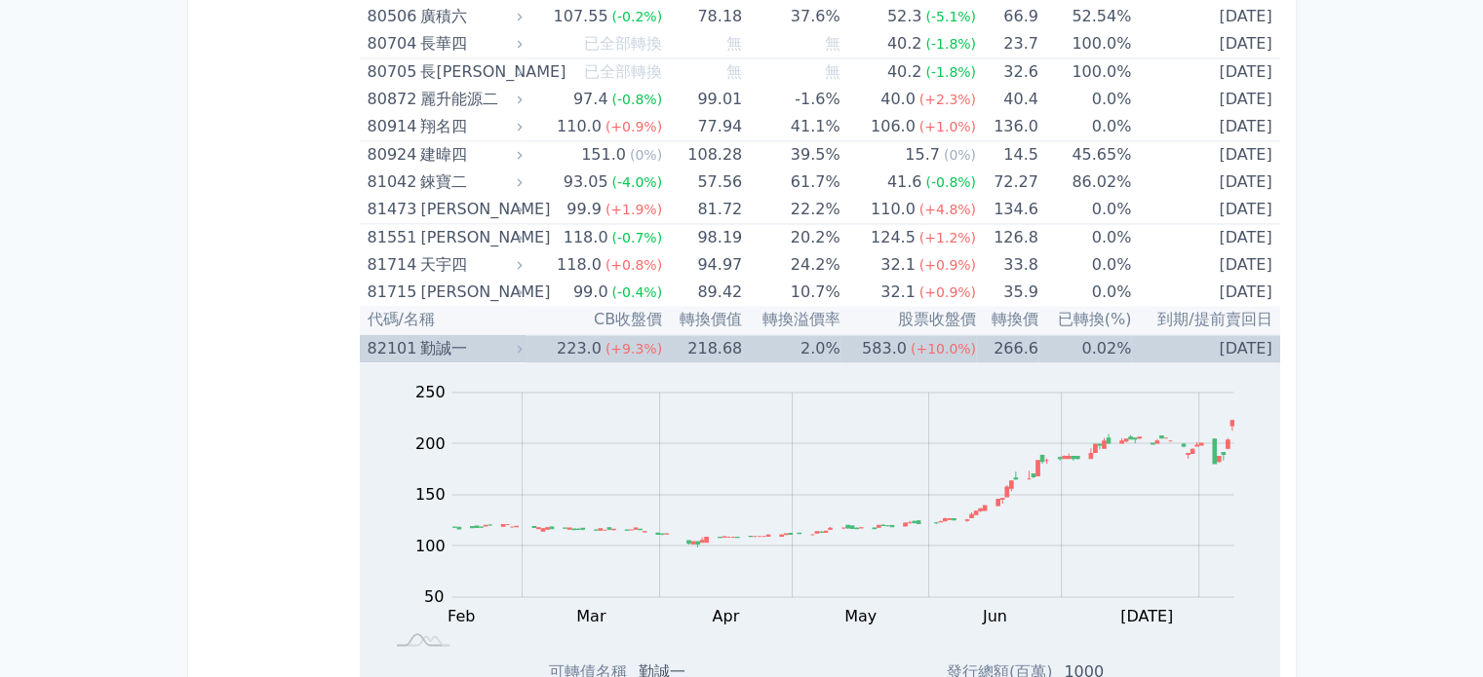
click at [503, 335] on div "勤誠一" at bounding box center [468, 348] width 97 height 27
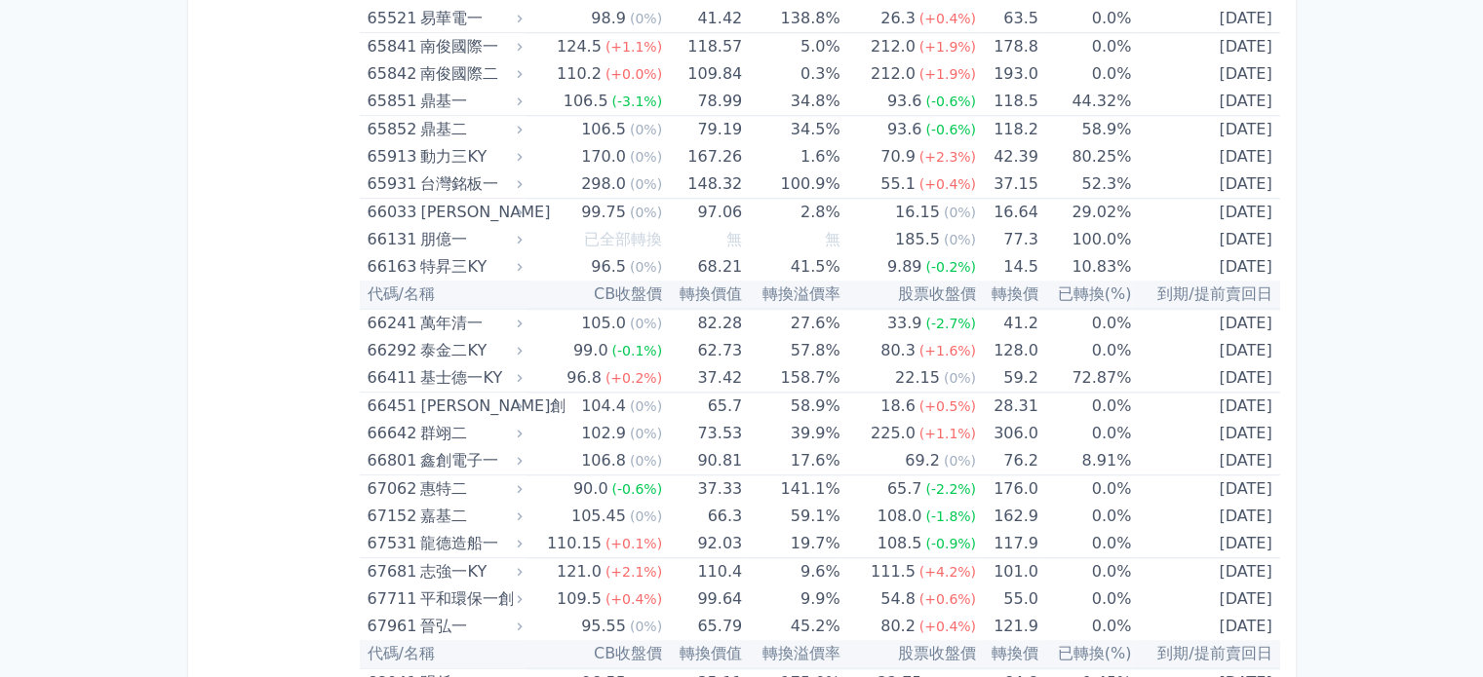
scroll to position [9220, 0]
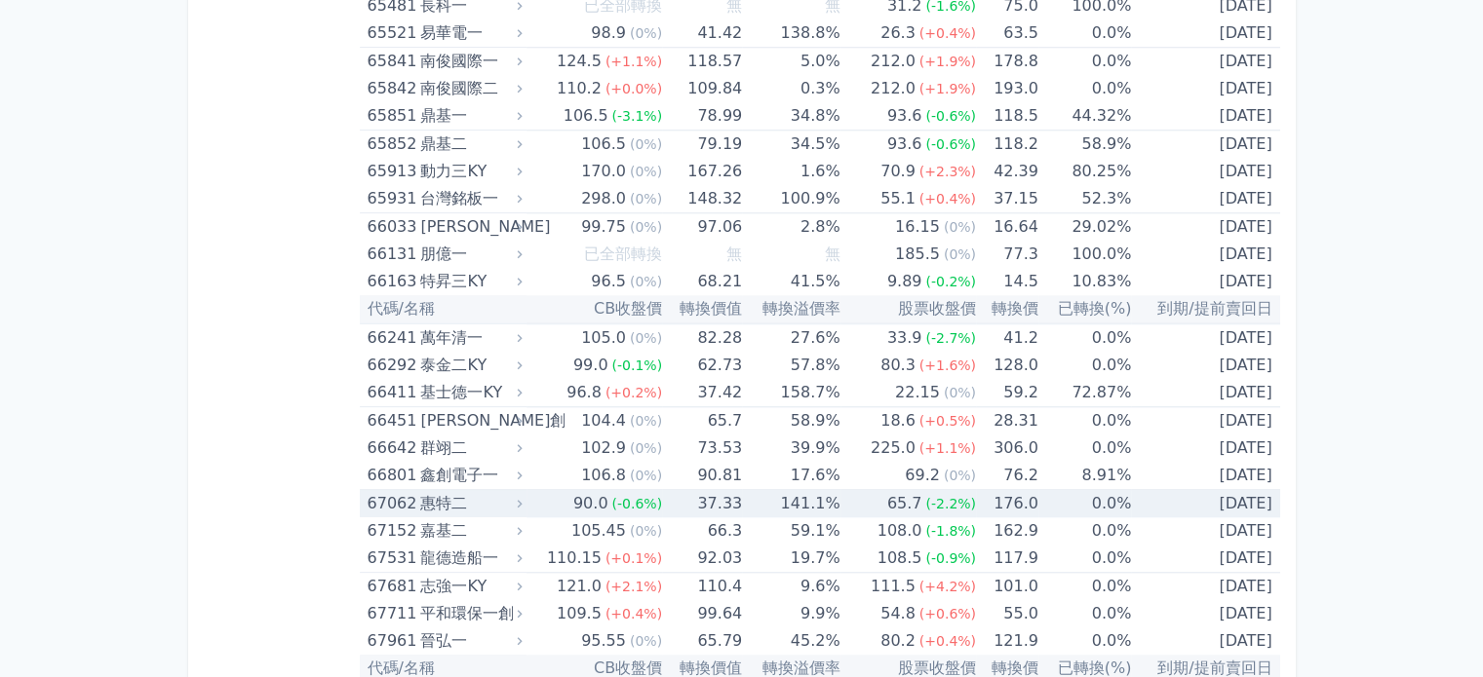
click at [489, 490] on div "惠特二" at bounding box center [468, 503] width 97 height 27
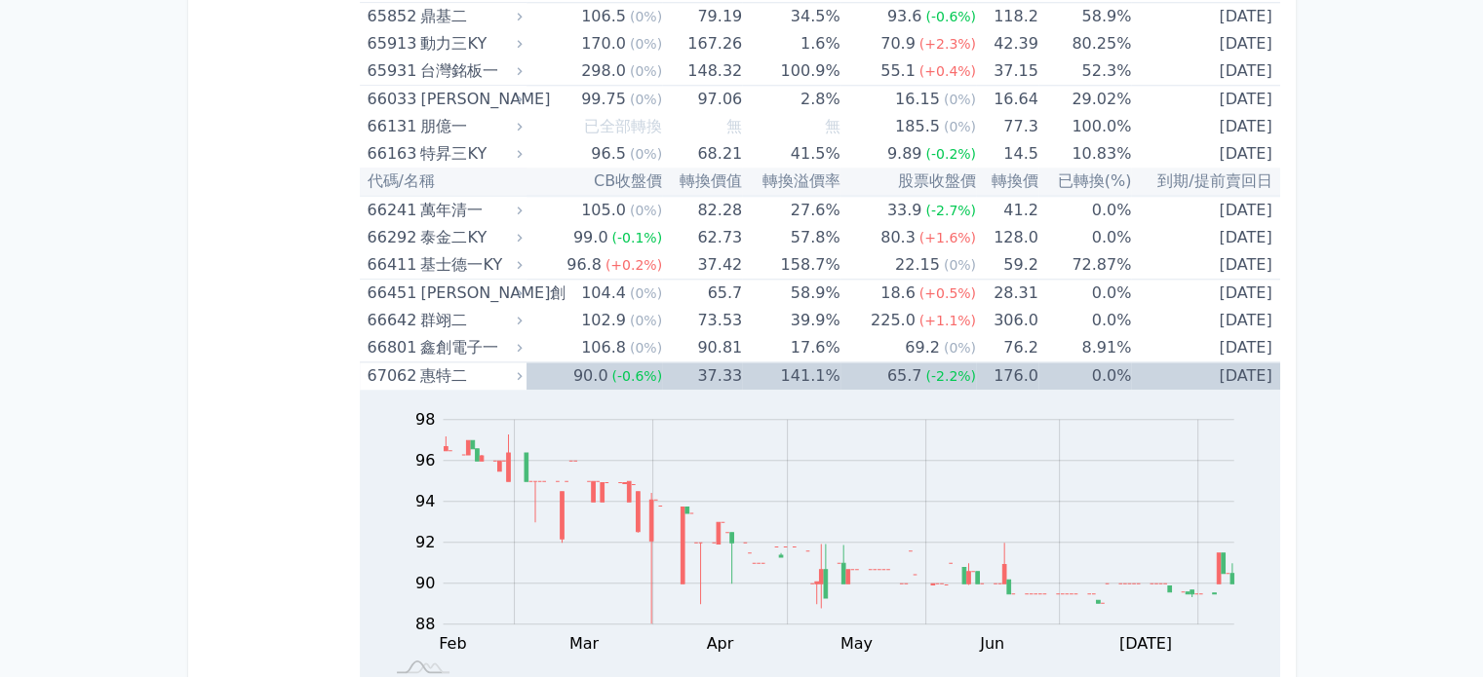
scroll to position [9316, 0]
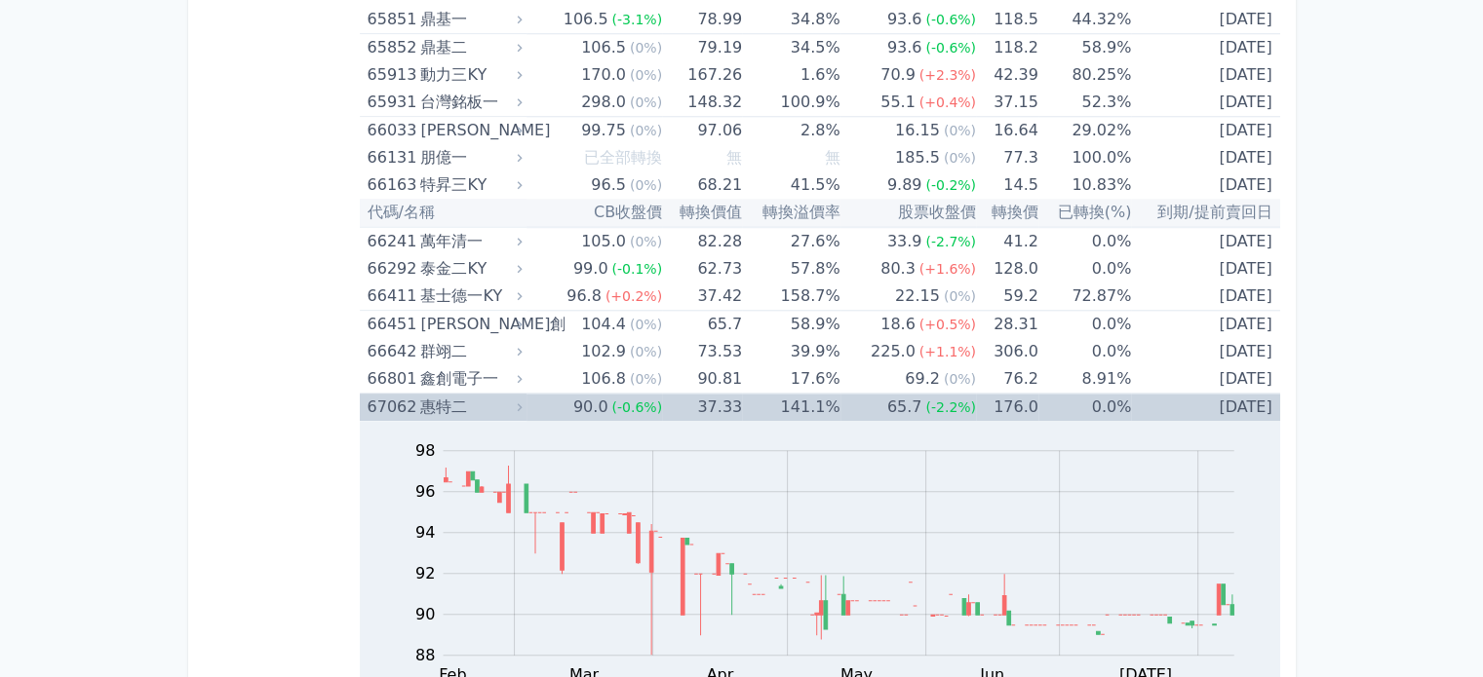
click at [512, 394] on div "惠特二" at bounding box center [468, 407] width 97 height 27
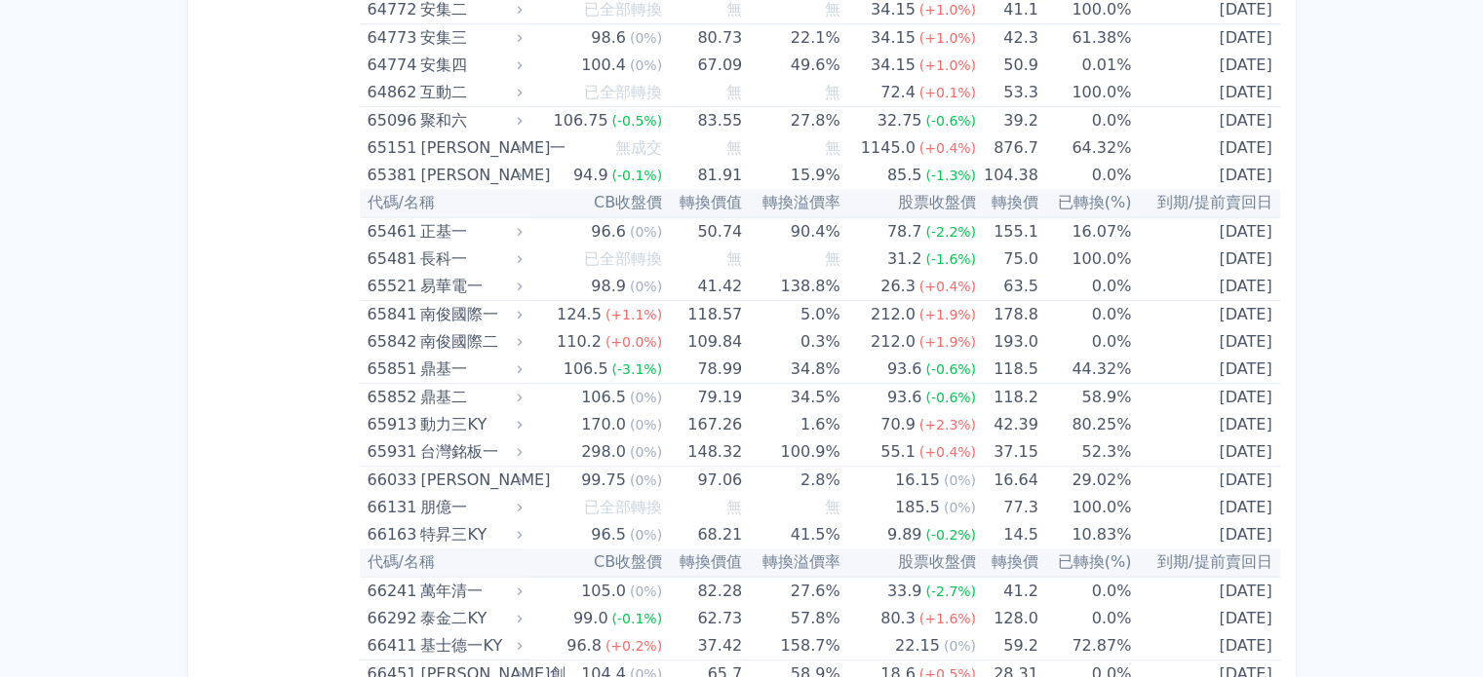
scroll to position [8936, 0]
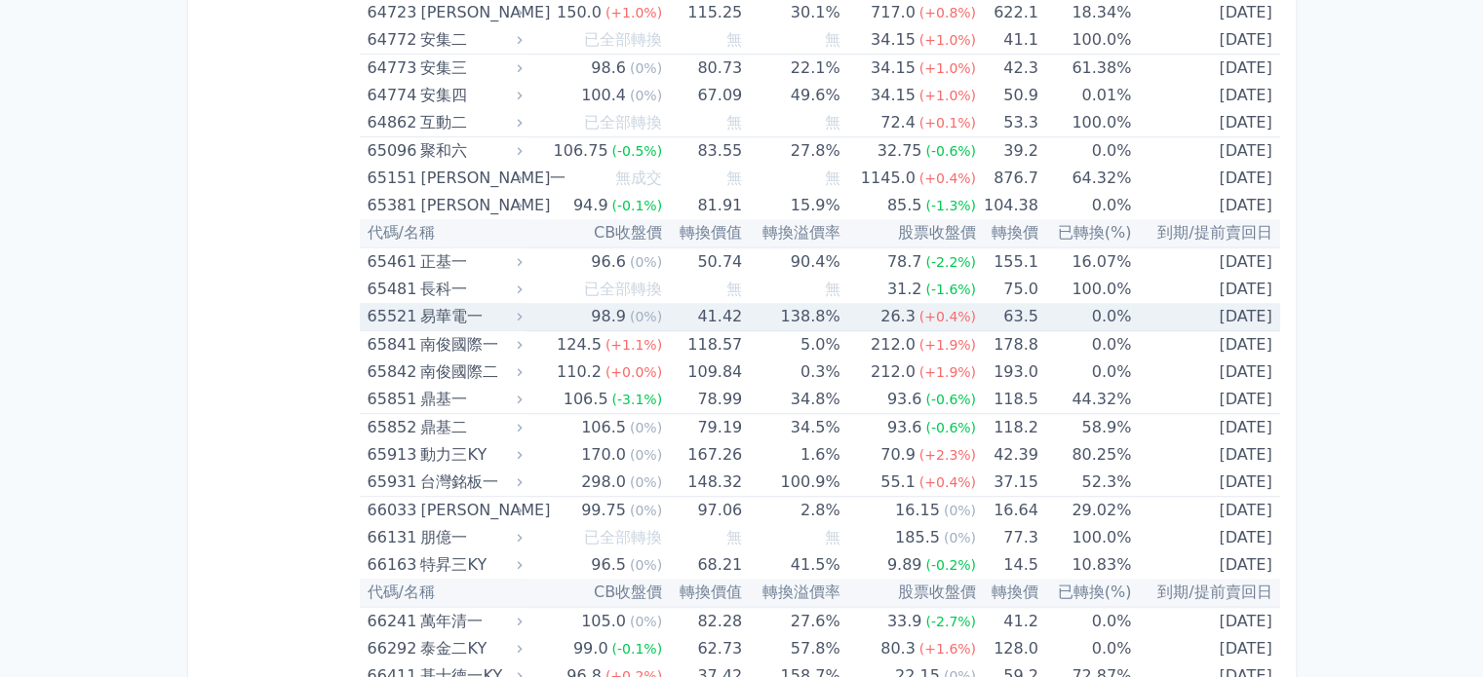
click at [524, 338] on icon at bounding box center [520, 345] width 14 height 14
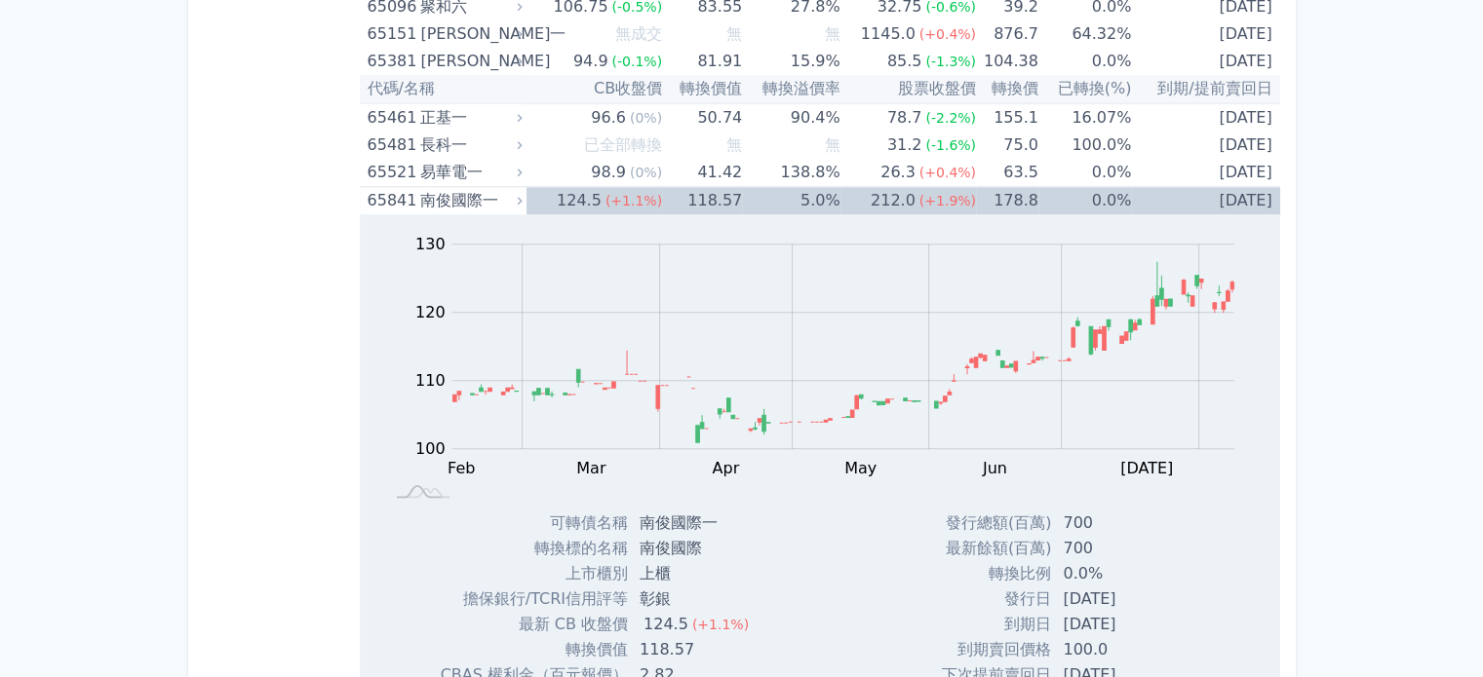
scroll to position [9033, 0]
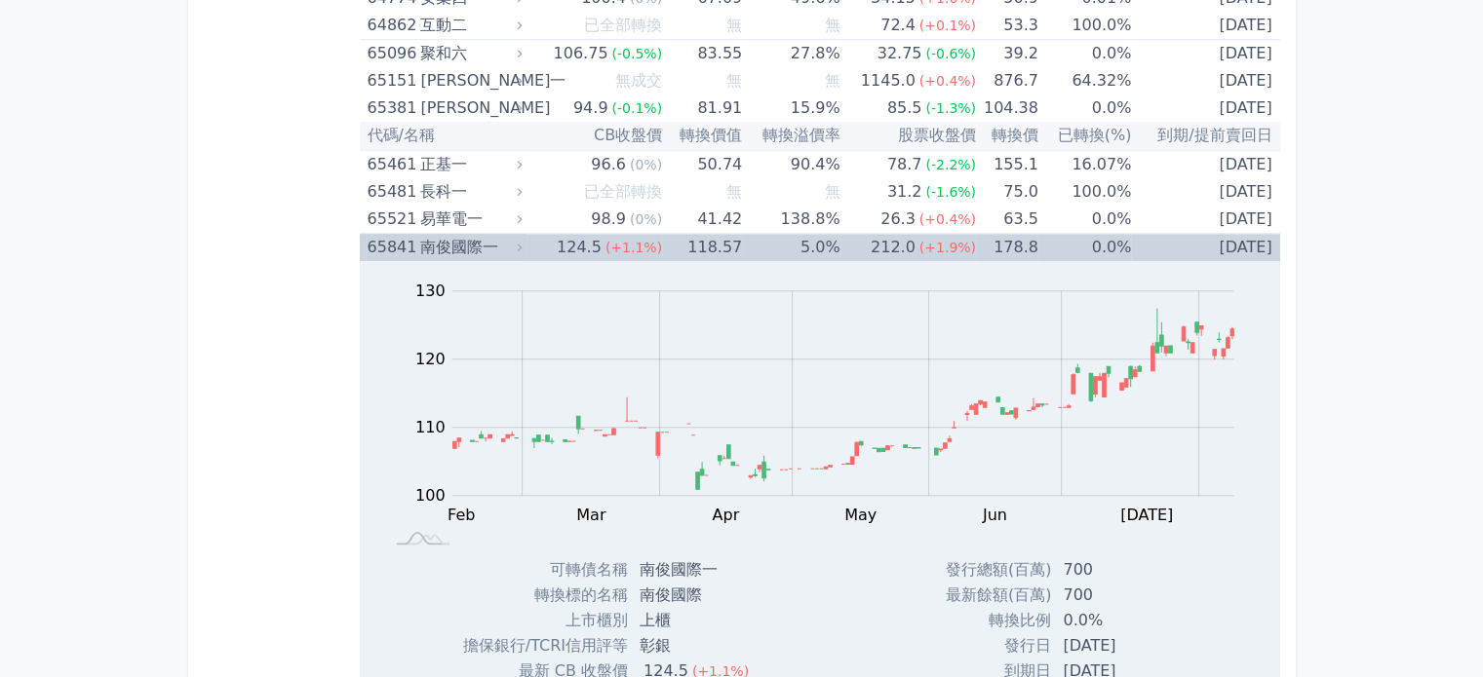
click at [510, 234] on div "南俊國際一" at bounding box center [468, 247] width 97 height 27
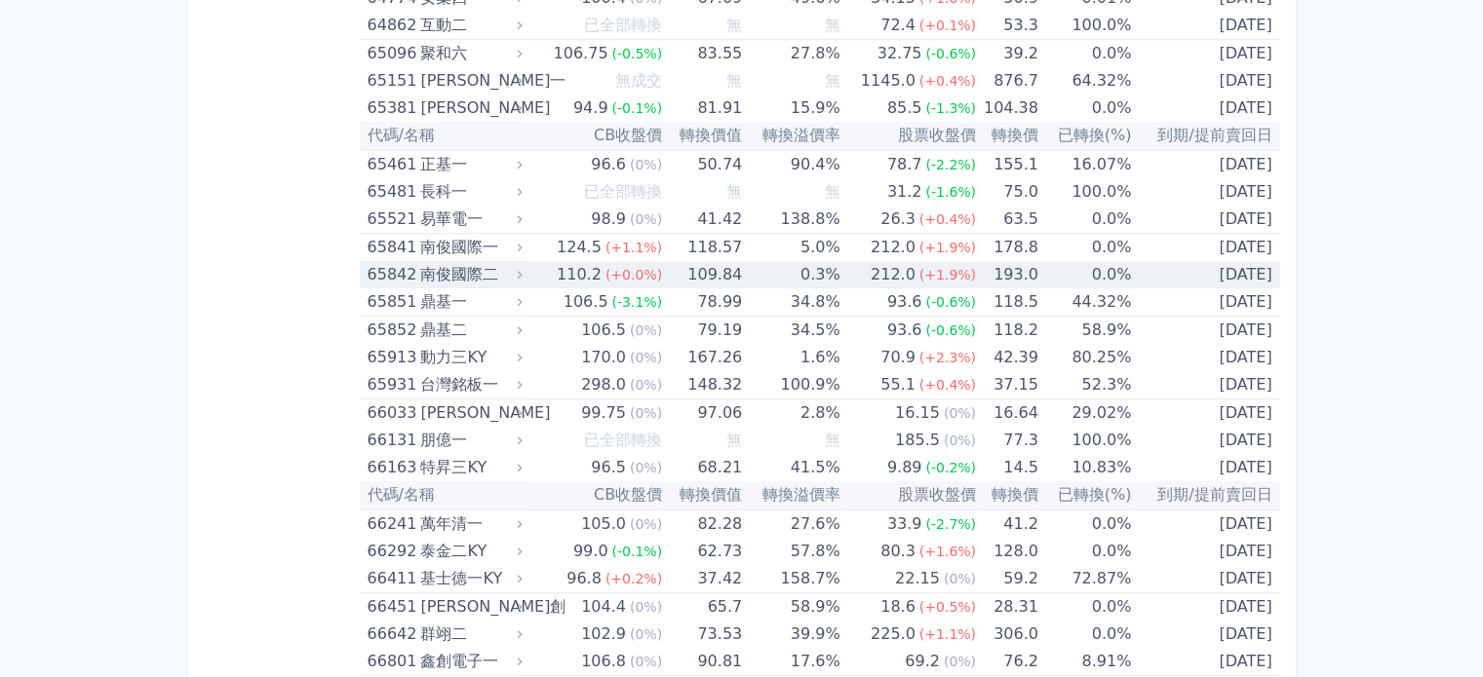
click at [465, 261] on div "南俊國際二" at bounding box center [468, 274] width 97 height 27
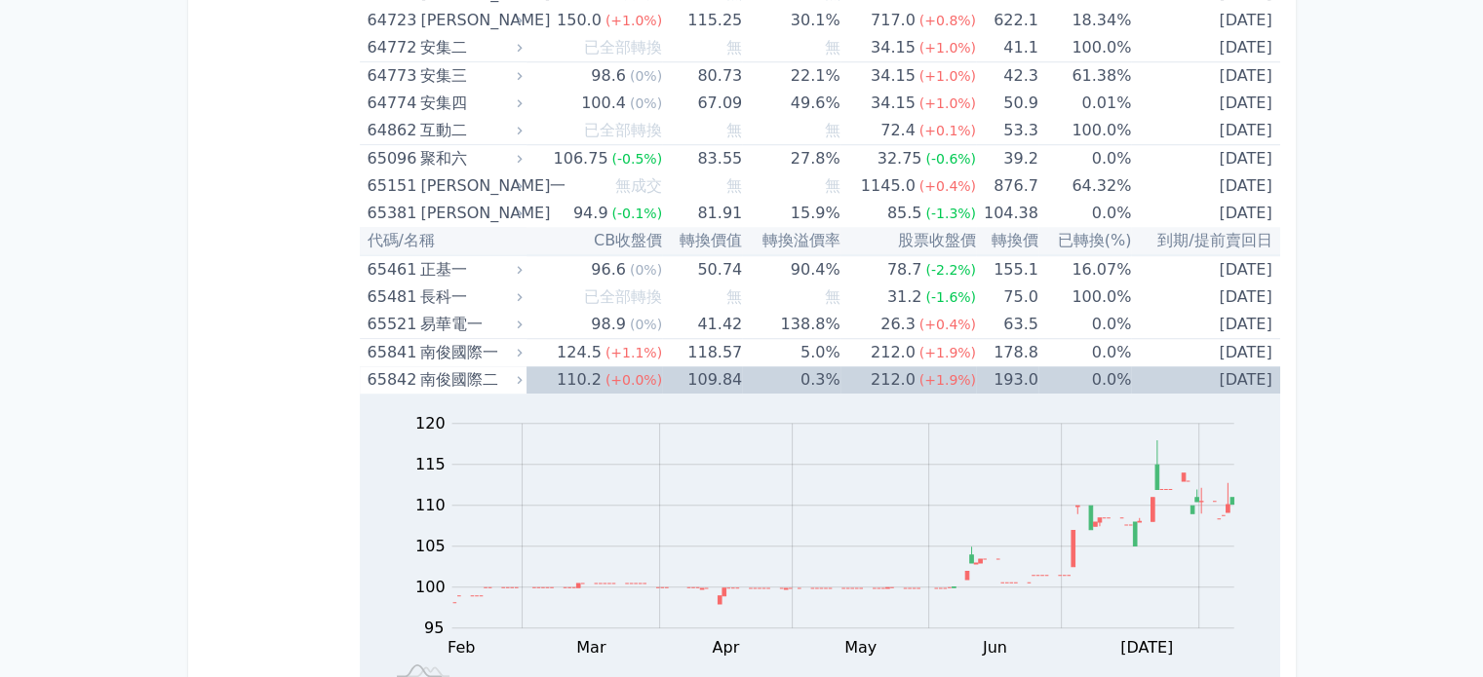
scroll to position [8836, 0]
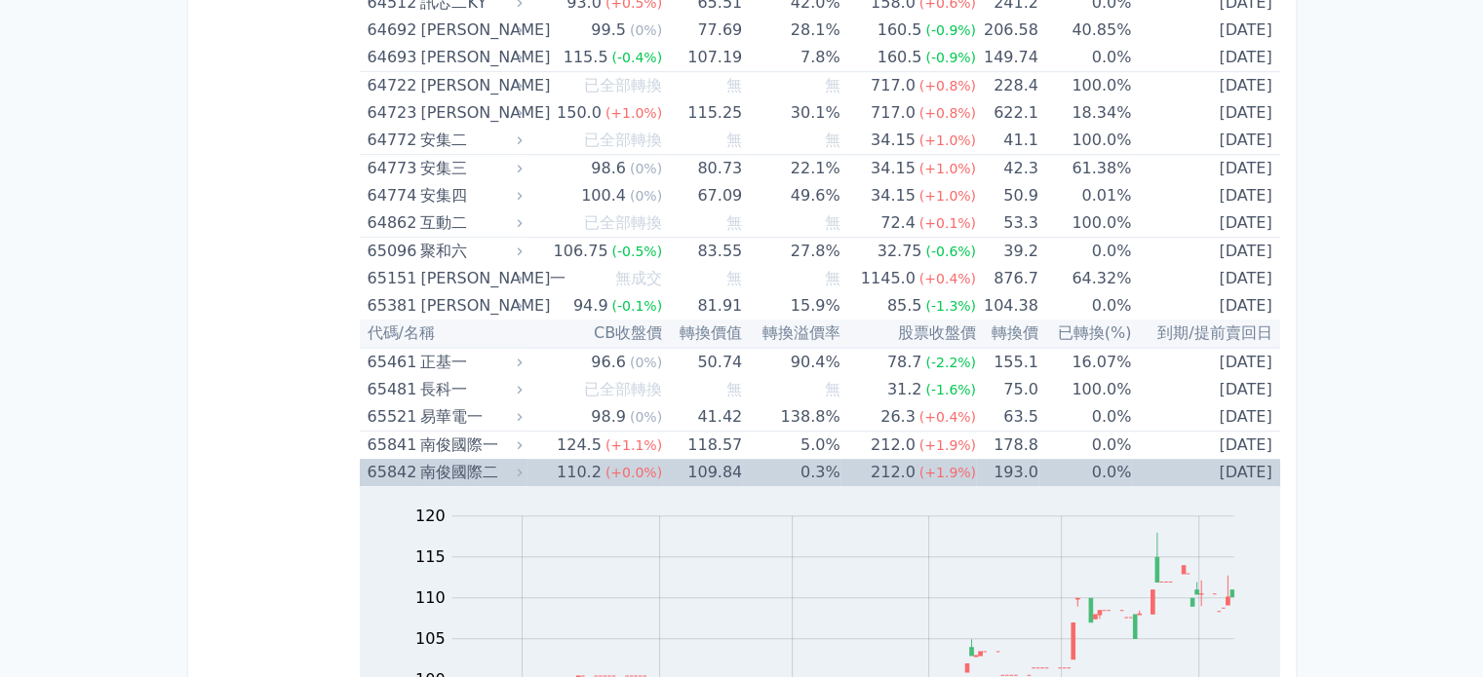
click at [491, 459] on div "南俊國際二" at bounding box center [468, 472] width 97 height 27
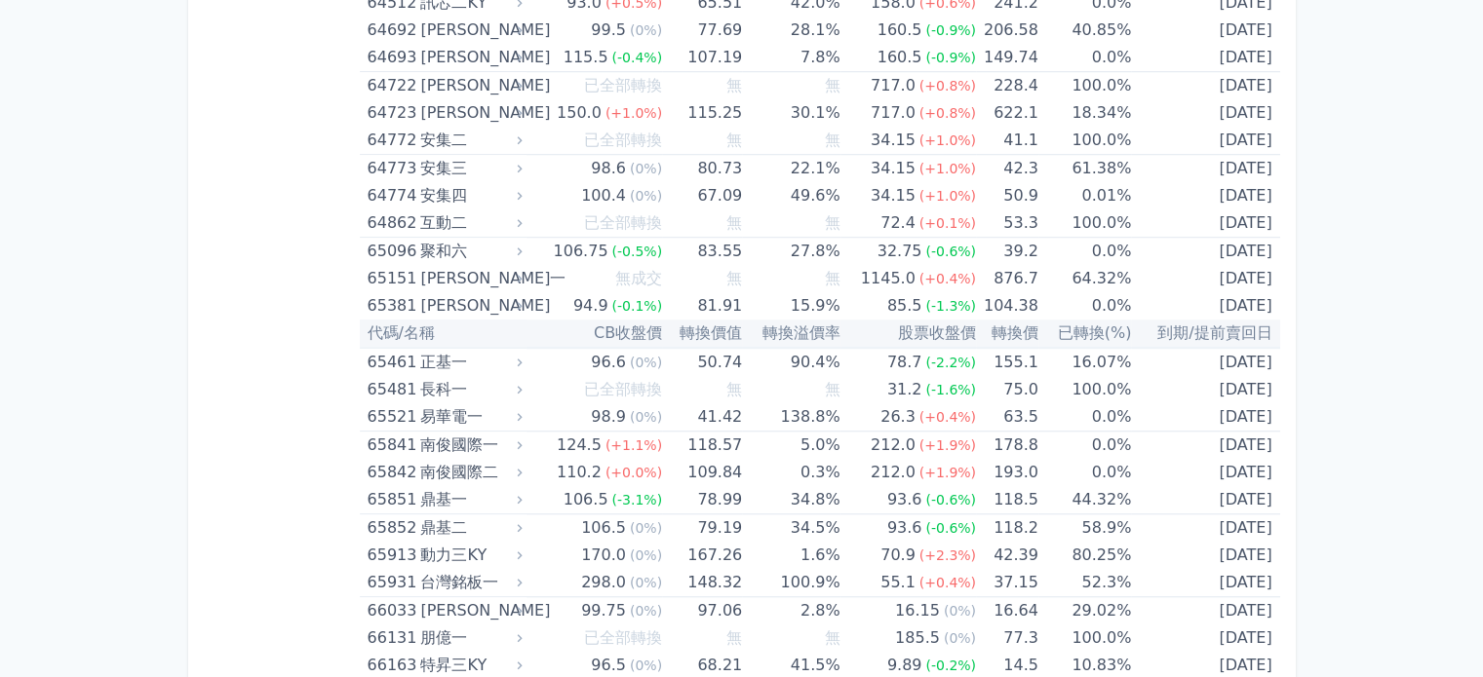
scroll to position [8810, 0]
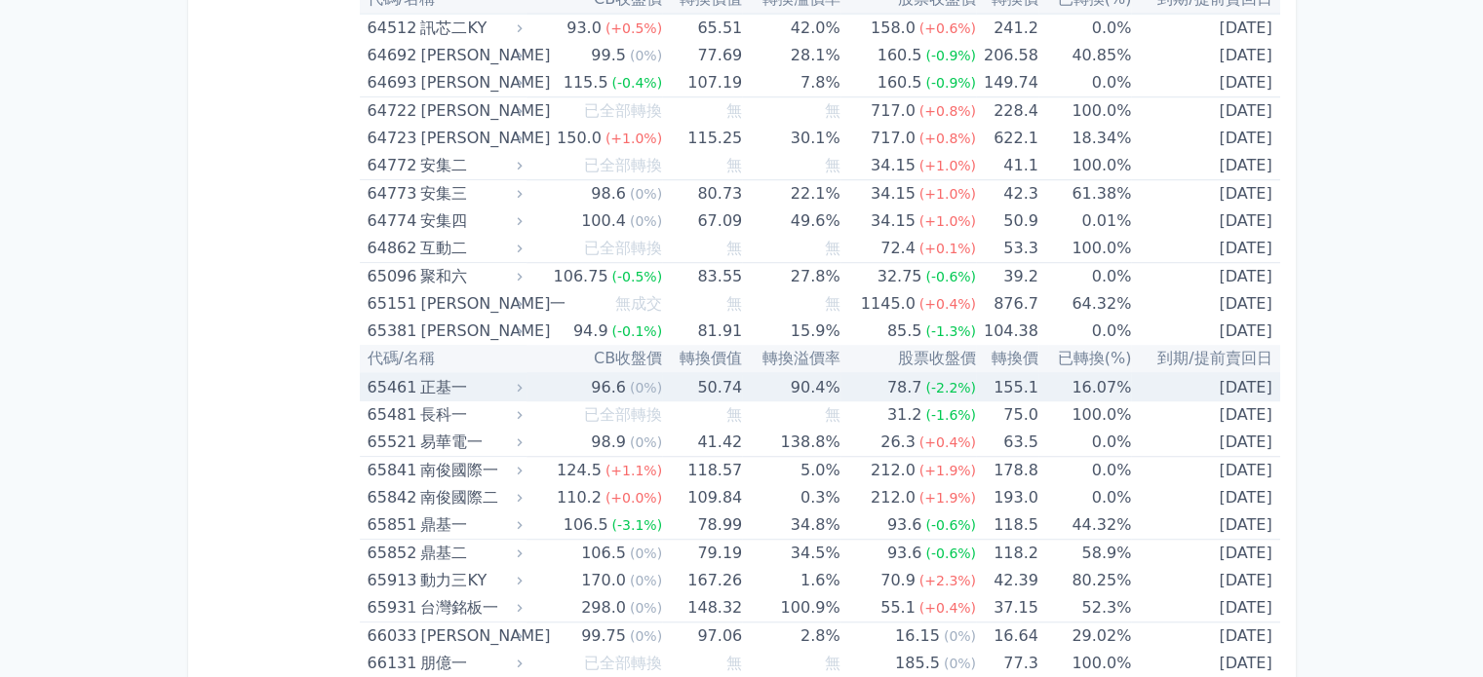
click at [570, 373] on td "96.6 (0%)" at bounding box center [593, 387] width 135 height 28
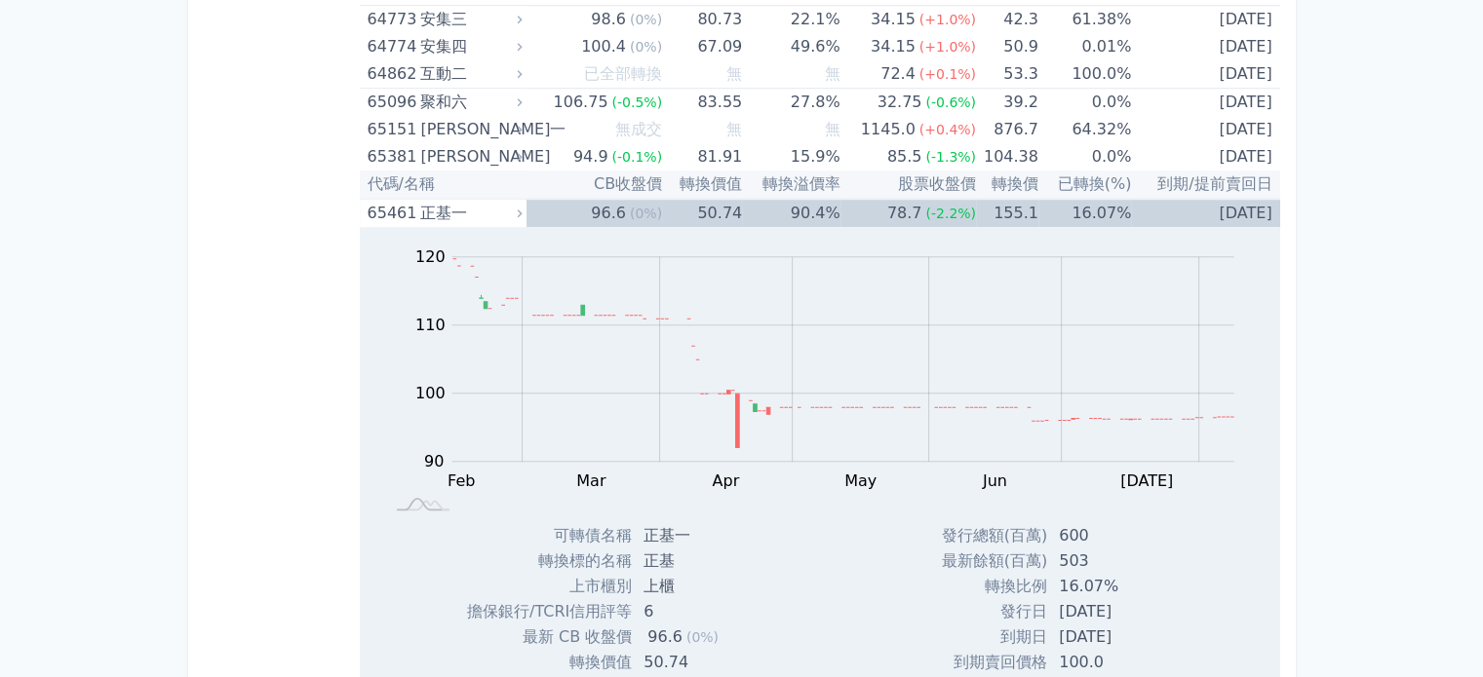
scroll to position [8783, 0]
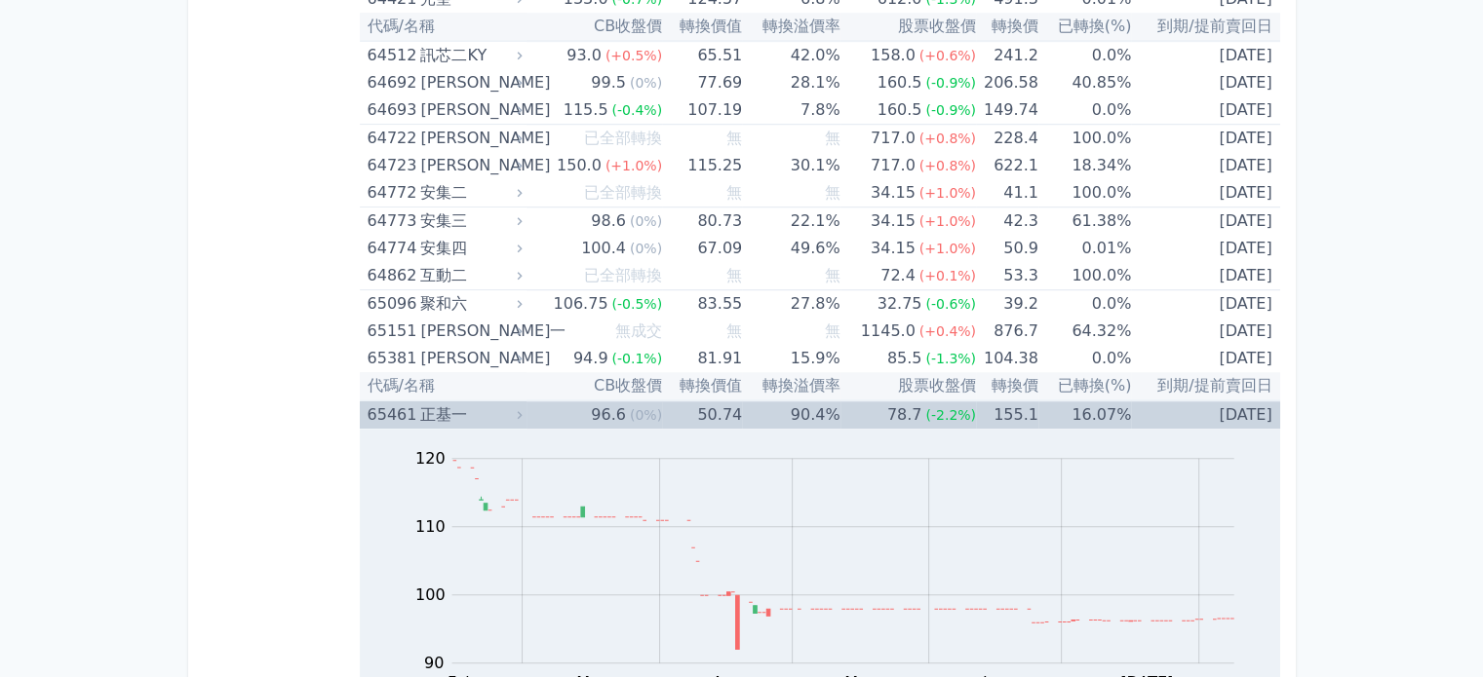
click at [515, 402] on div "正基一" at bounding box center [468, 415] width 97 height 27
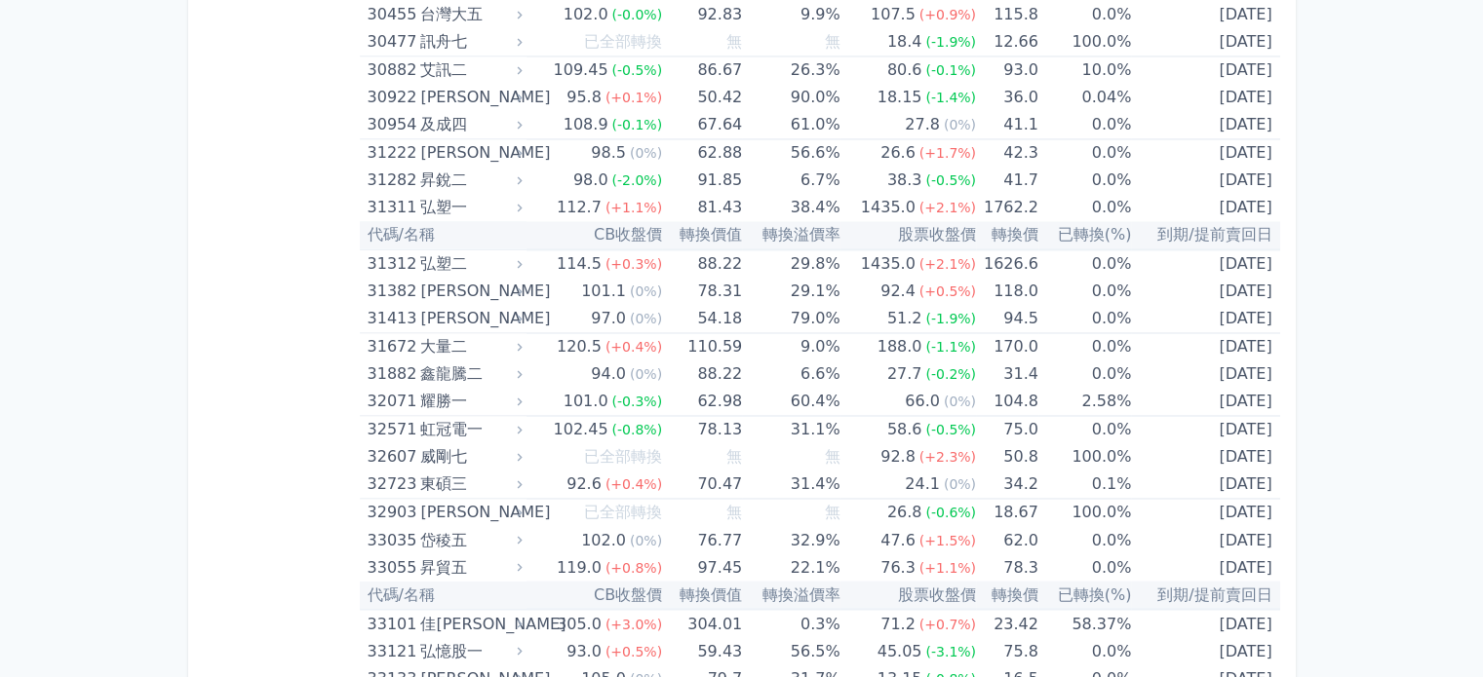
scroll to position [3091, 0]
